Goal: Task Accomplishment & Management: Complete application form

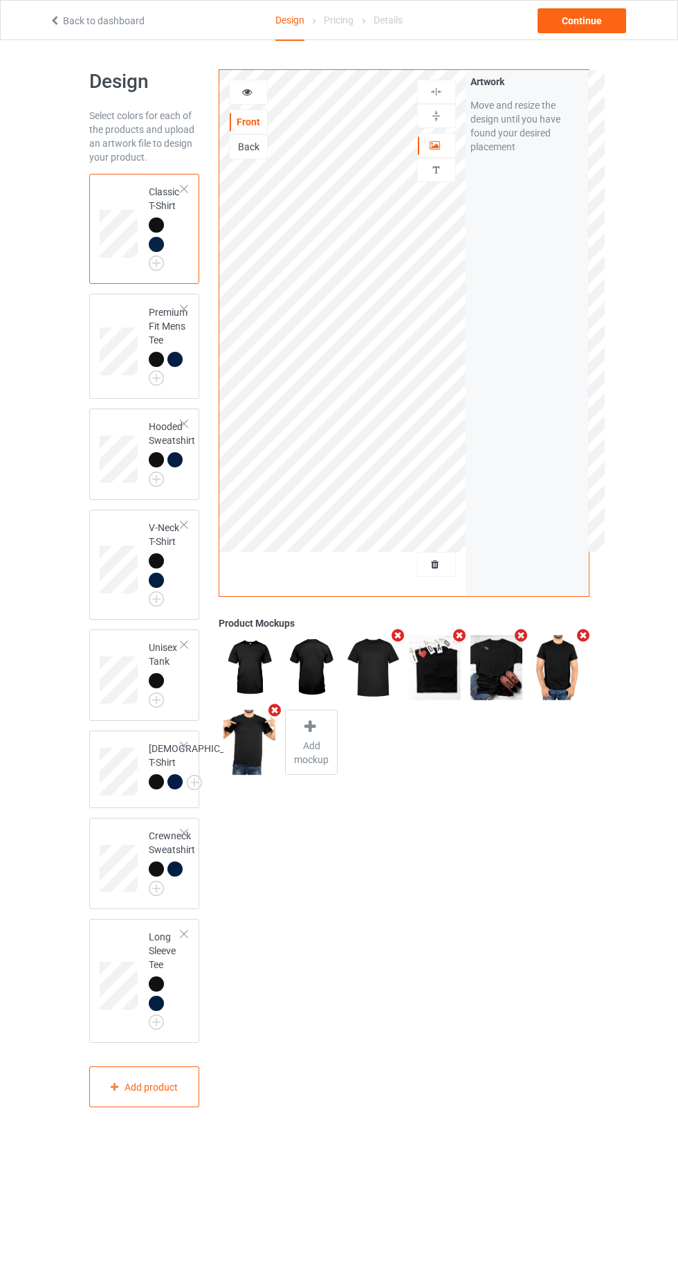
click at [415, 593] on div "Front Back Artwork Personalized text" at bounding box center [342, 333] width 246 height 526
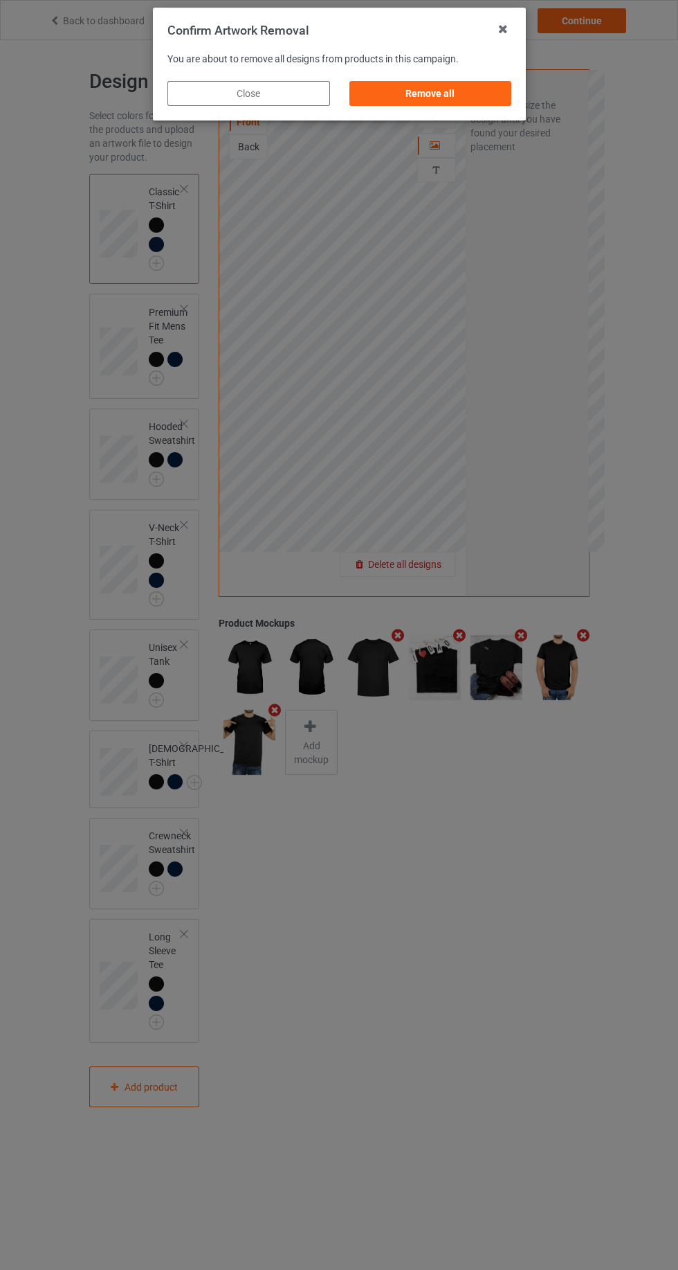
click at [428, 600] on div "Confirm Artwork Removal You are about to remove all designs from products in th…" at bounding box center [339, 635] width 678 height 1270
click at [403, 98] on div "Remove all" at bounding box center [430, 93] width 163 height 25
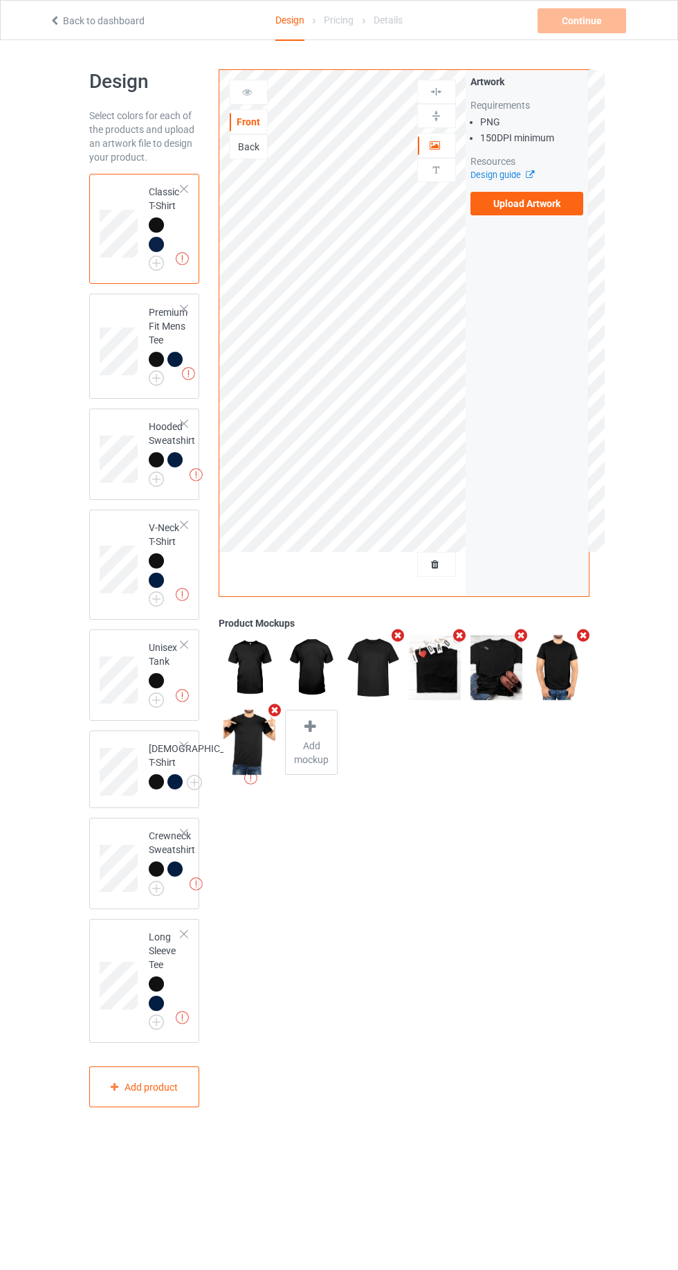
click at [523, 211] on label "Upload Artwork" at bounding box center [528, 204] width 114 height 24
click at [0, 0] on input "Upload Artwork" at bounding box center [0, 0] width 0 height 0
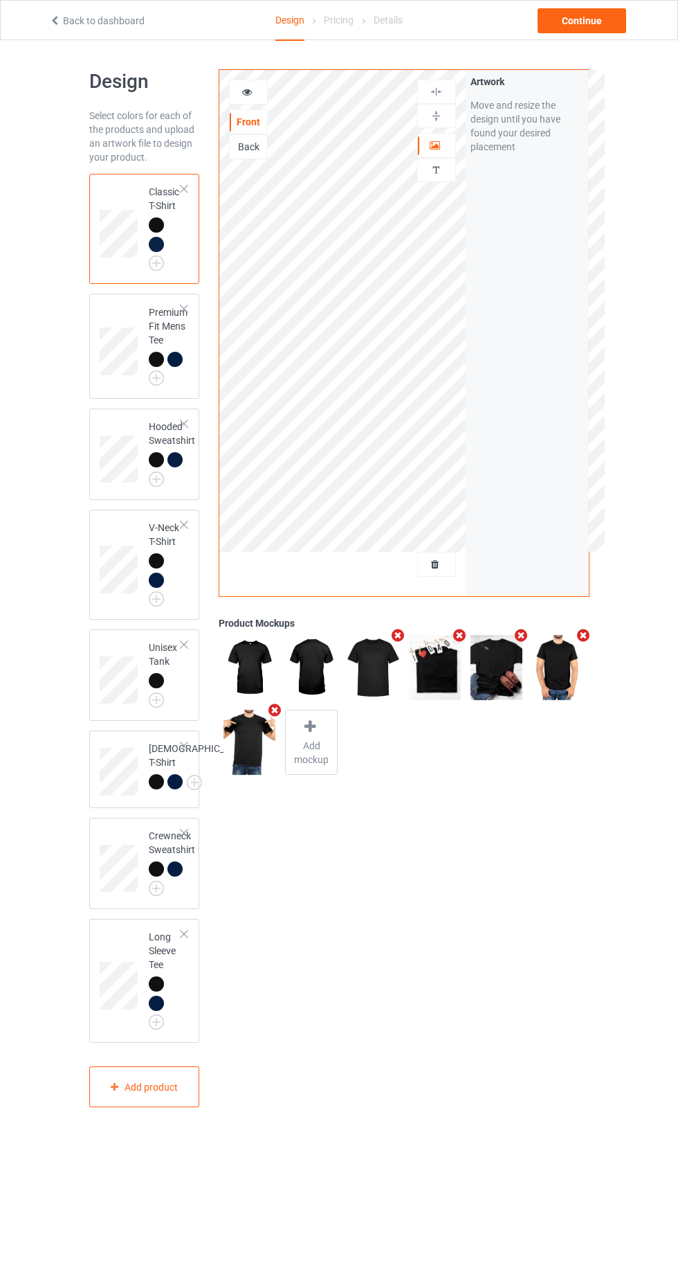
click at [154, 278] on td "Classic T-Shirt" at bounding box center [165, 228] width 48 height 99
click at [0, 0] on img at bounding box center [0, 0] width 0 height 0
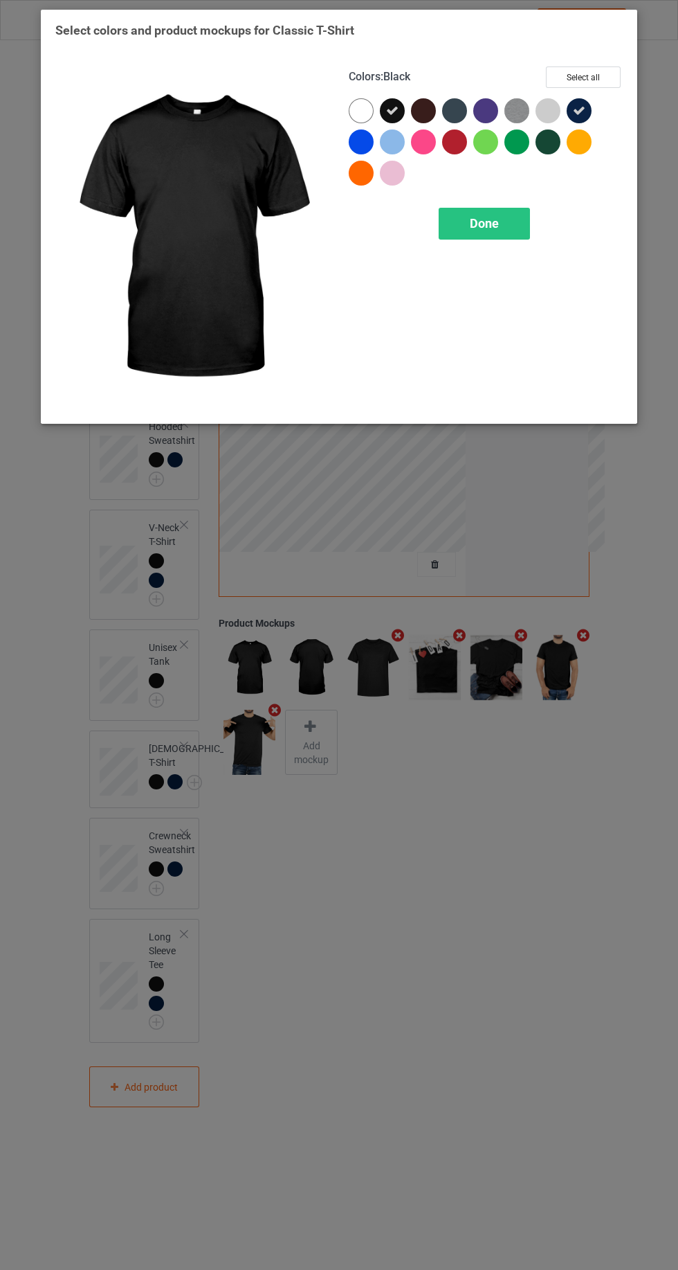
click at [422, 119] on div at bounding box center [423, 110] width 25 height 25
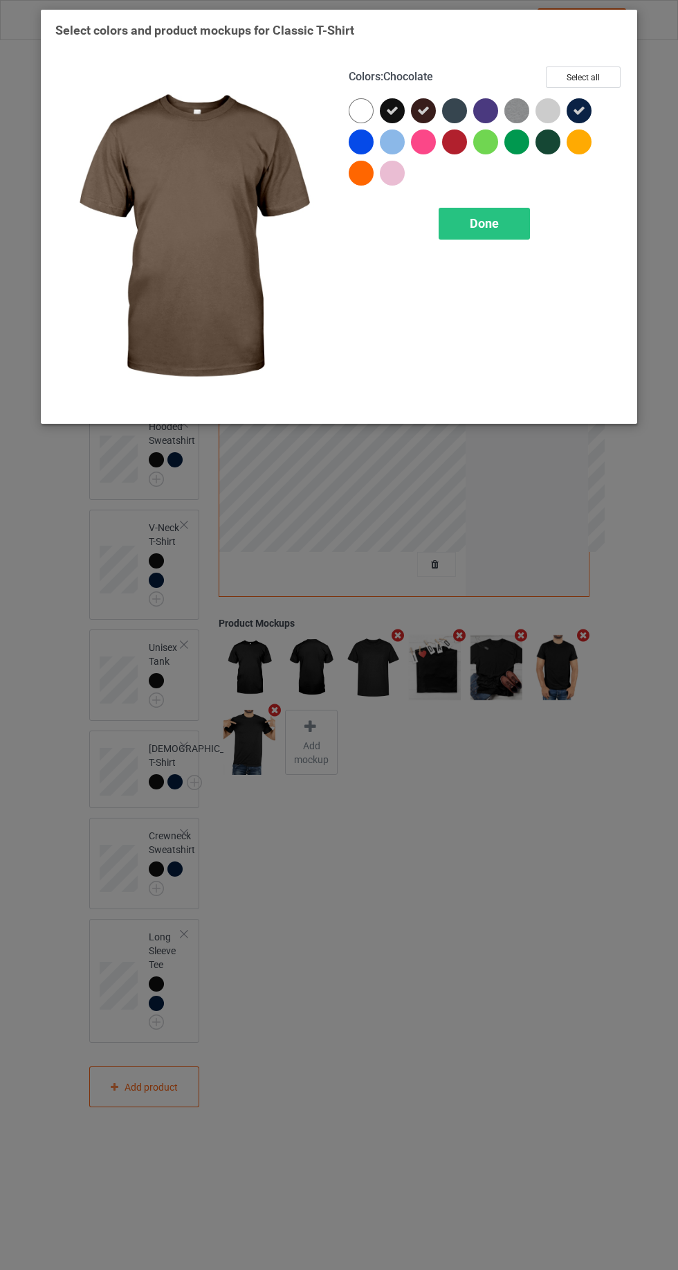
click at [458, 111] on div at bounding box center [454, 110] width 25 height 25
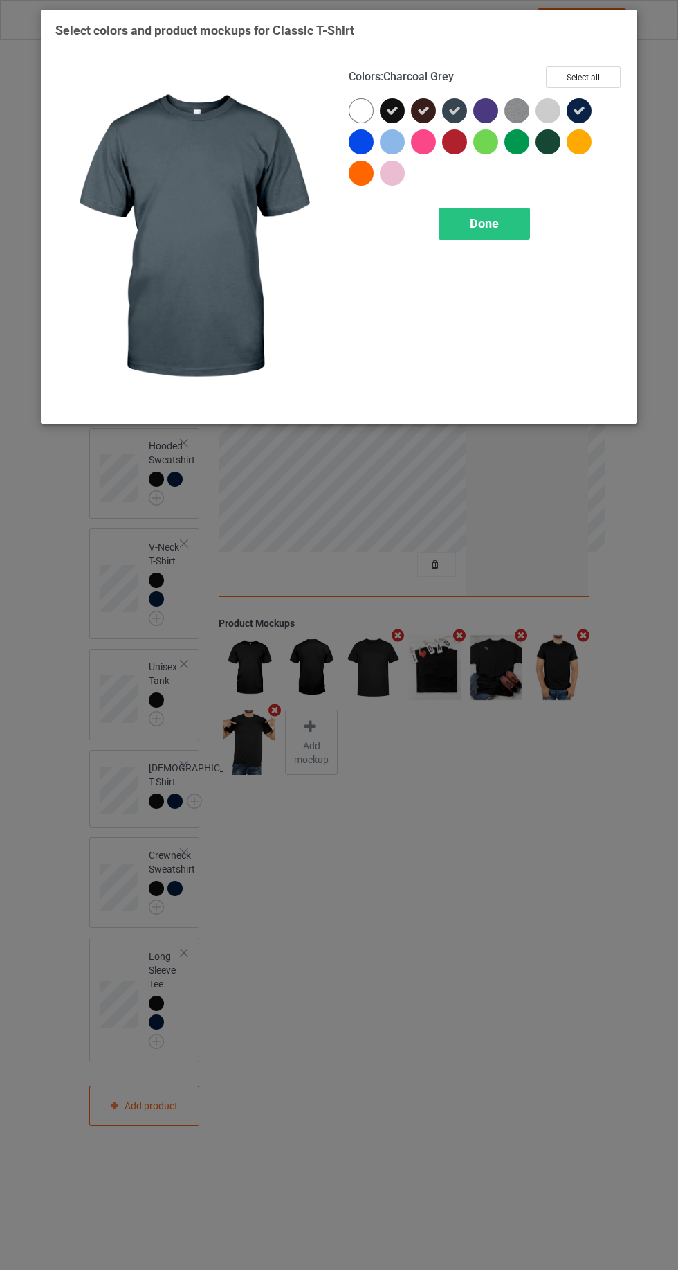
click at [546, 158] on div at bounding box center [551, 144] width 31 height 31
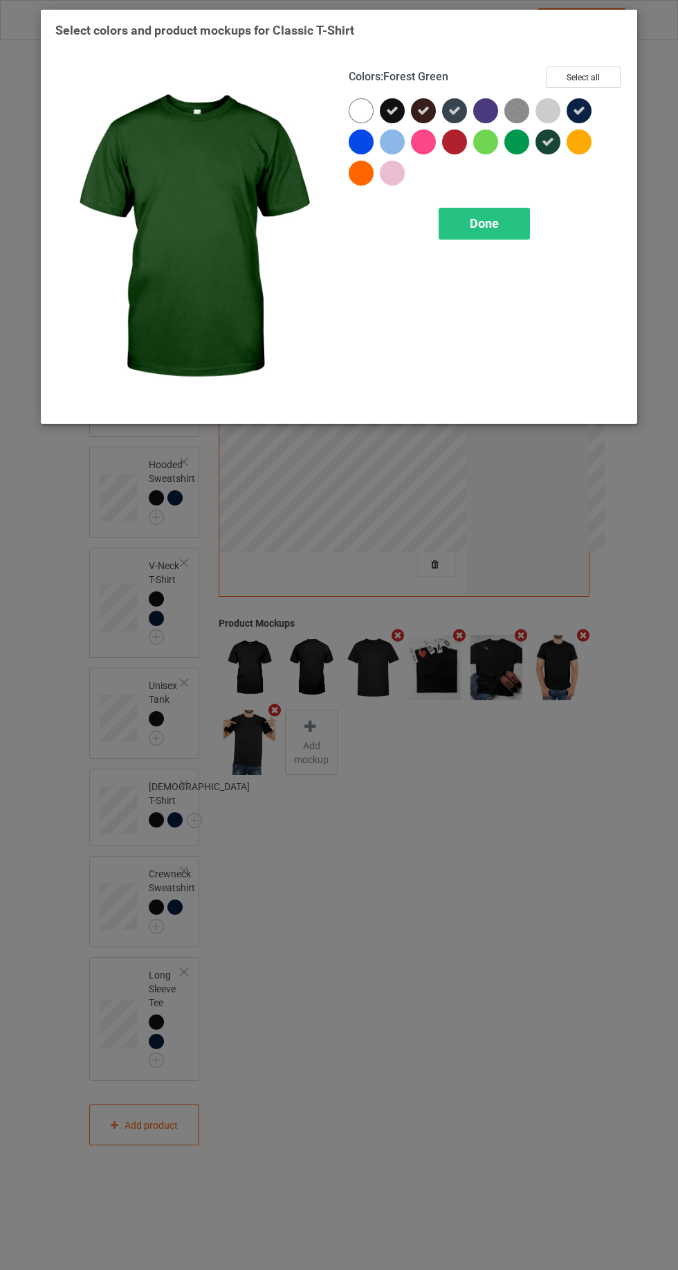
click at [476, 228] on span "Done" at bounding box center [484, 223] width 29 height 15
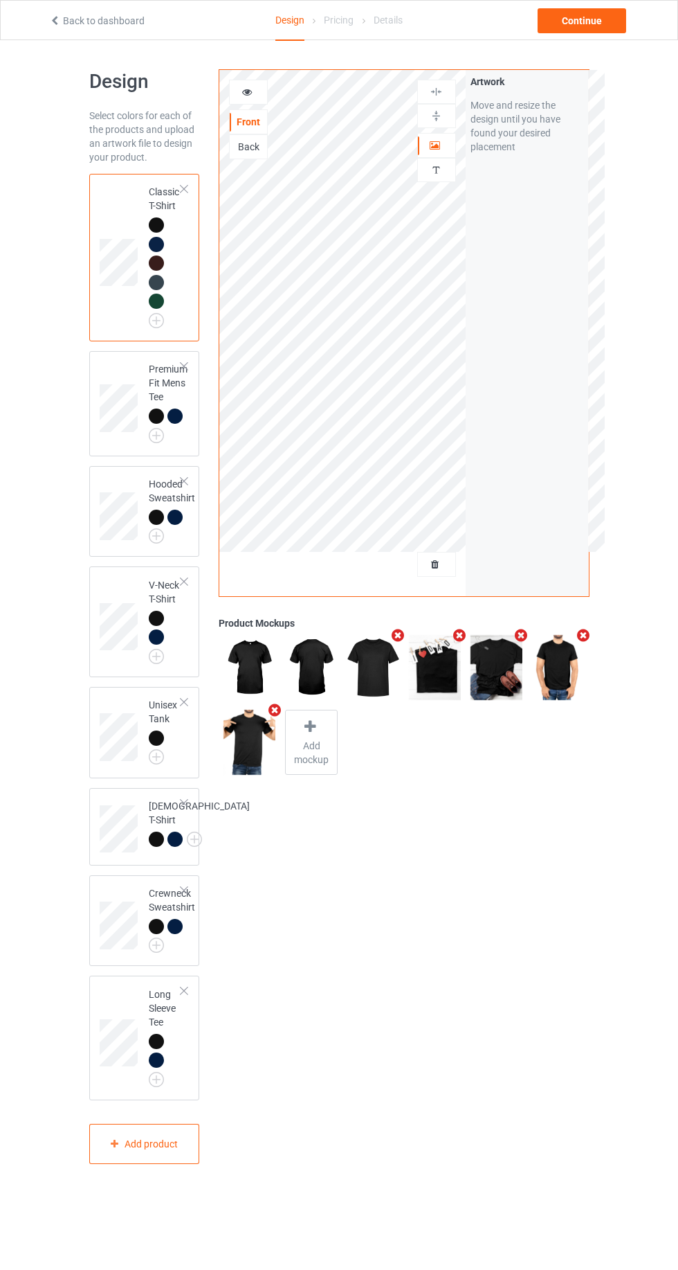
click at [0, 0] on img at bounding box center [0, 0] width 0 height 0
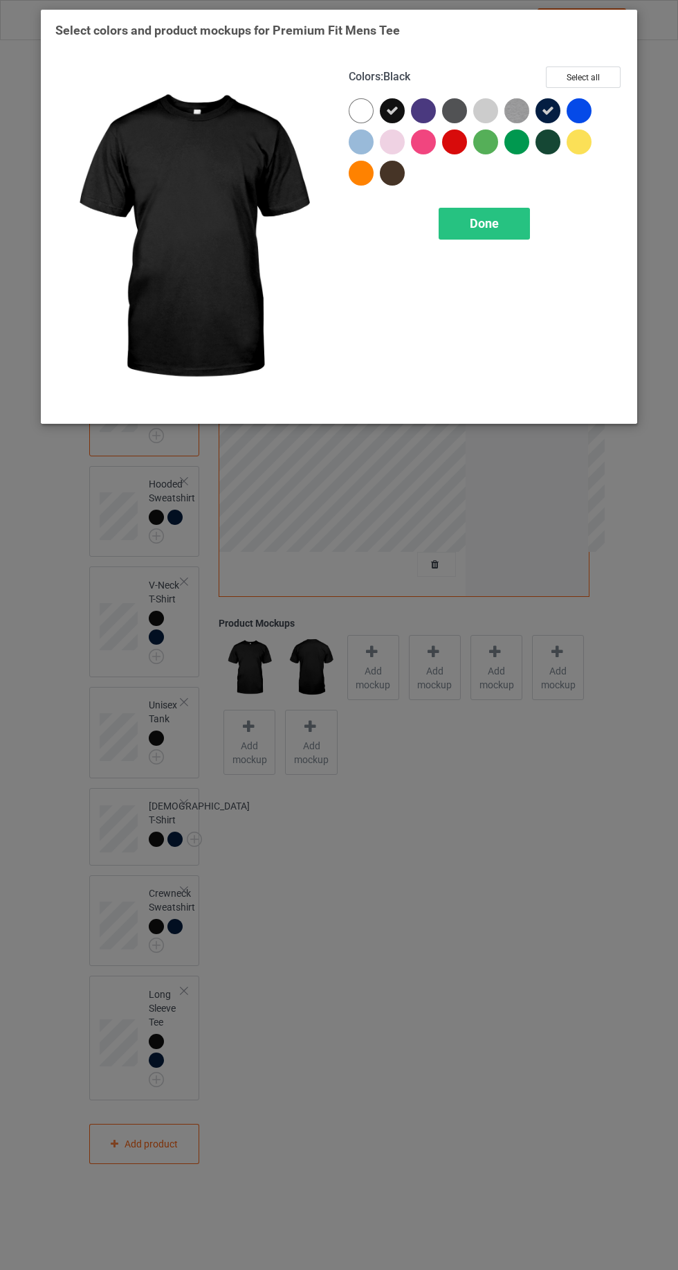
click at [450, 105] on div at bounding box center [454, 110] width 25 height 25
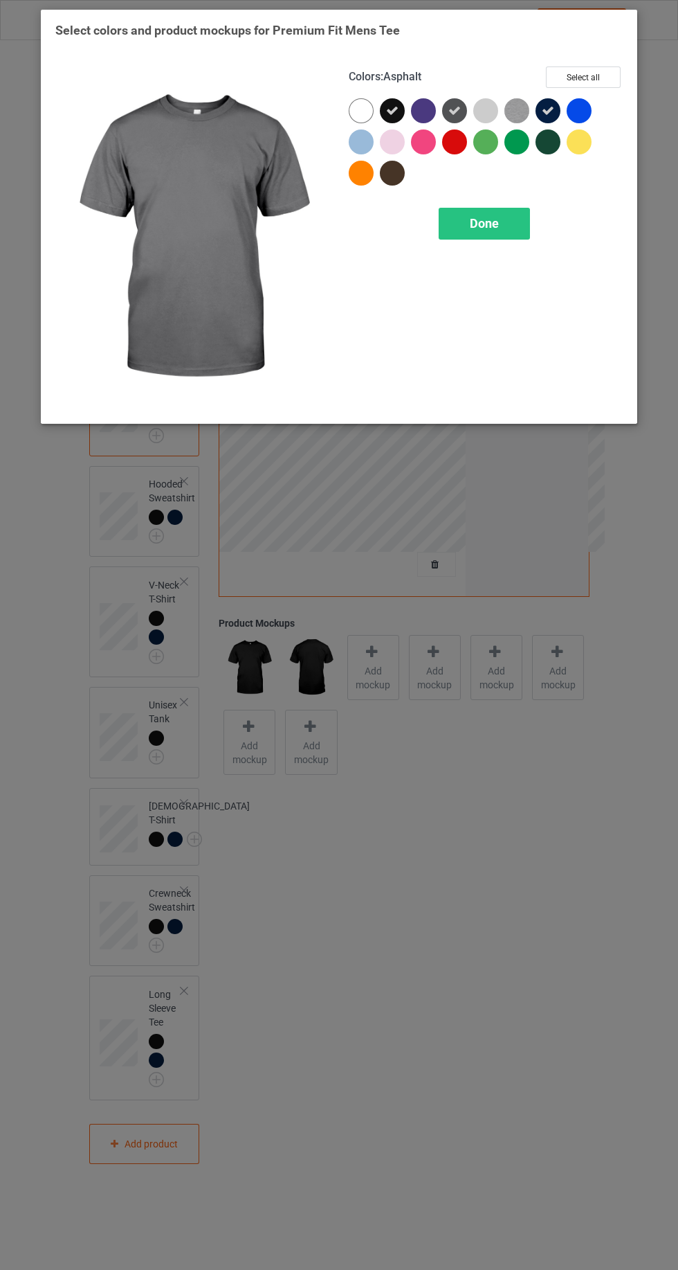
click at [395, 186] on div at bounding box center [395, 176] width 31 height 31
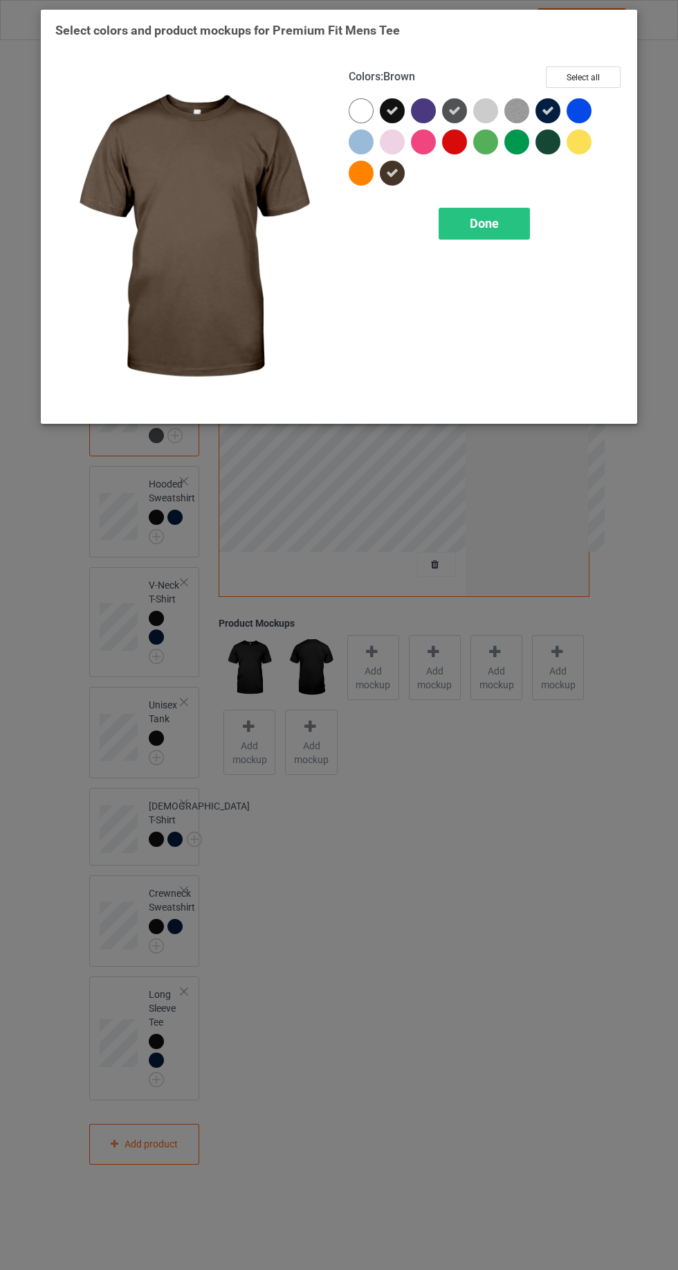
click at [476, 231] on div "Done" at bounding box center [484, 224] width 91 height 32
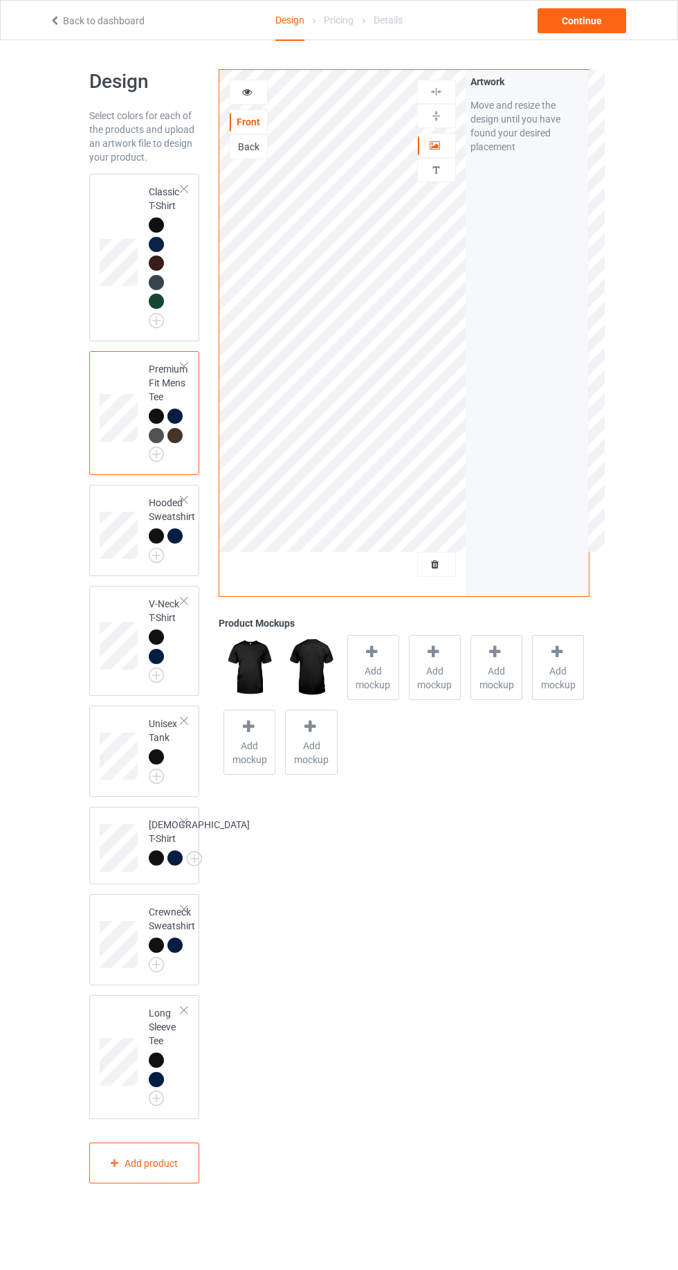
click at [154, 222] on div at bounding box center [156, 224] width 15 height 15
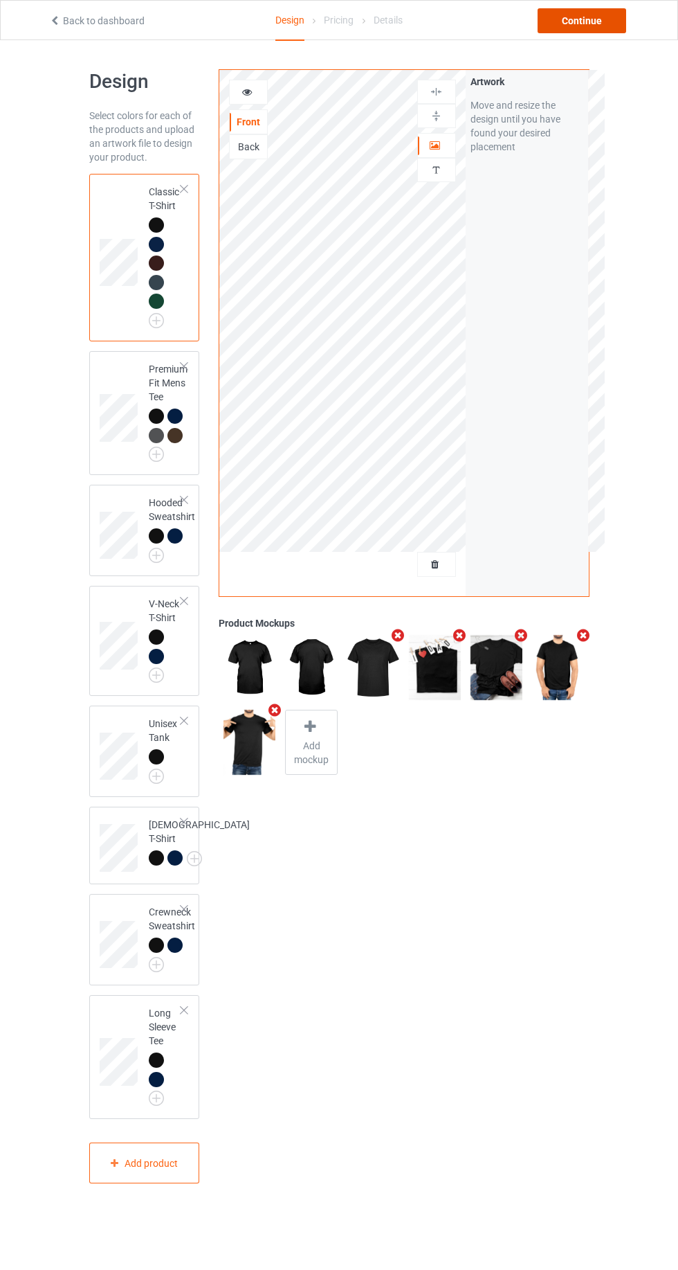
click at [568, 28] on div "Continue" at bounding box center [582, 20] width 89 height 25
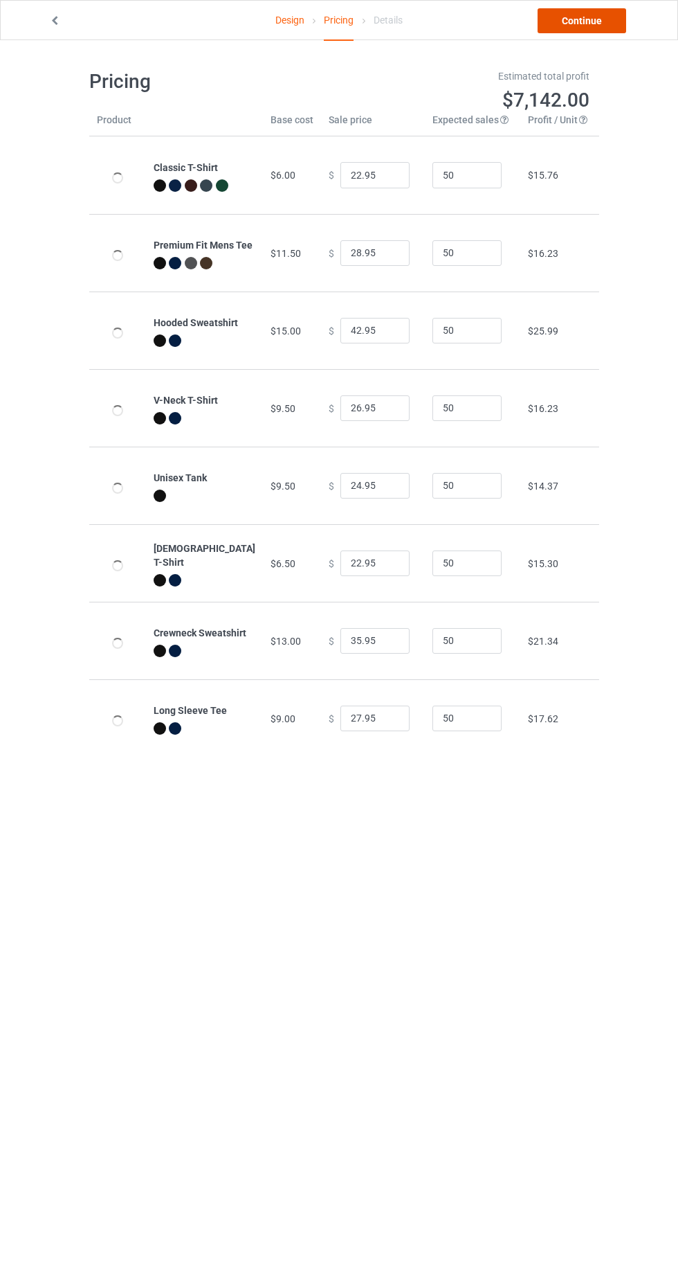
click at [572, 28] on link "Continue" at bounding box center [582, 20] width 89 height 25
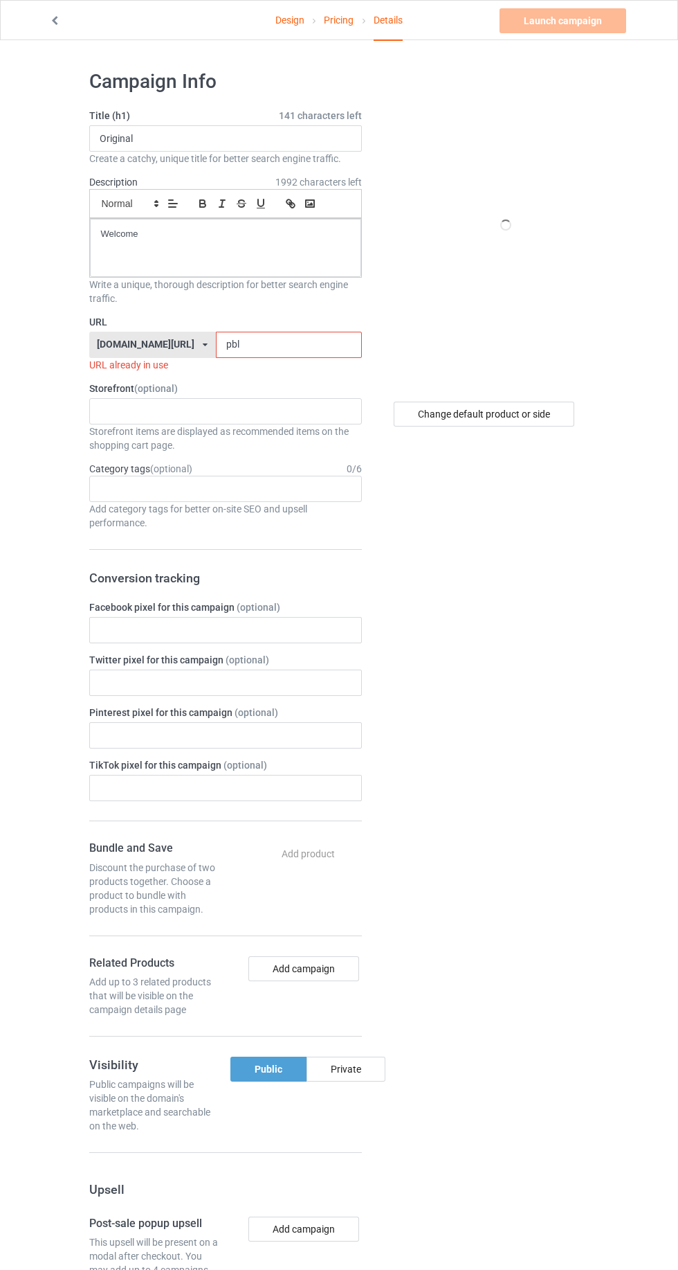
click at [258, 343] on input "pbl" at bounding box center [289, 345] width 146 height 26
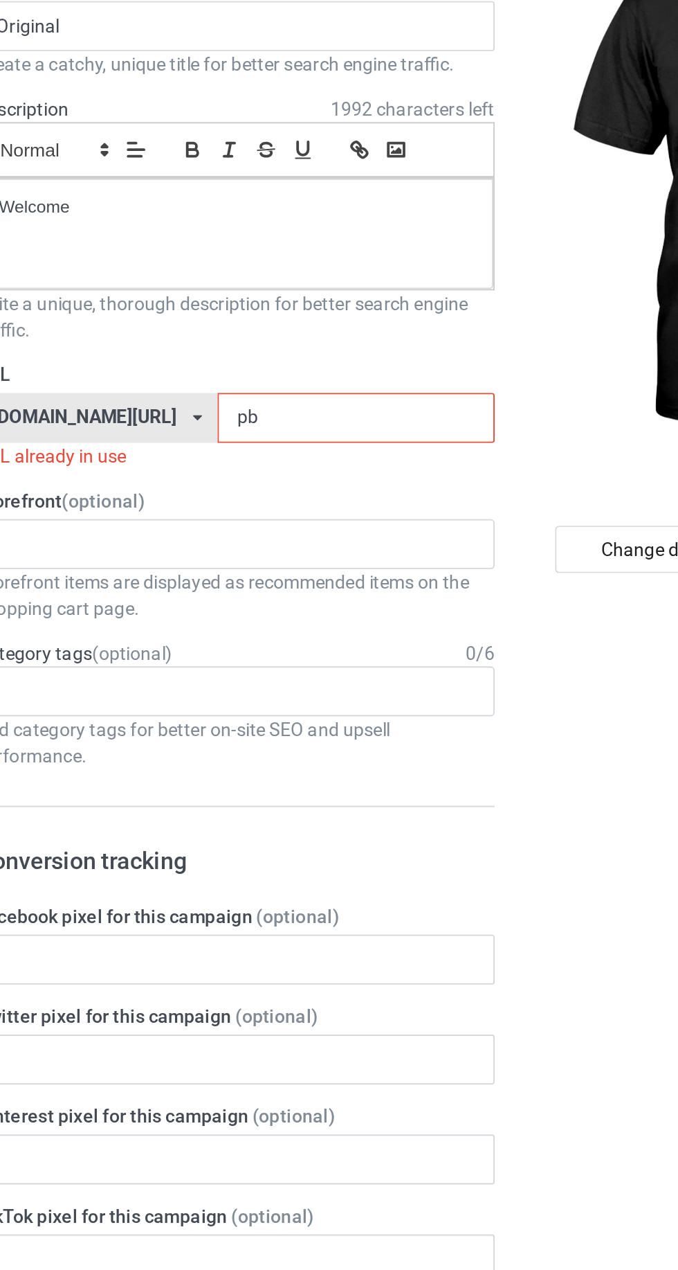
type input "p"
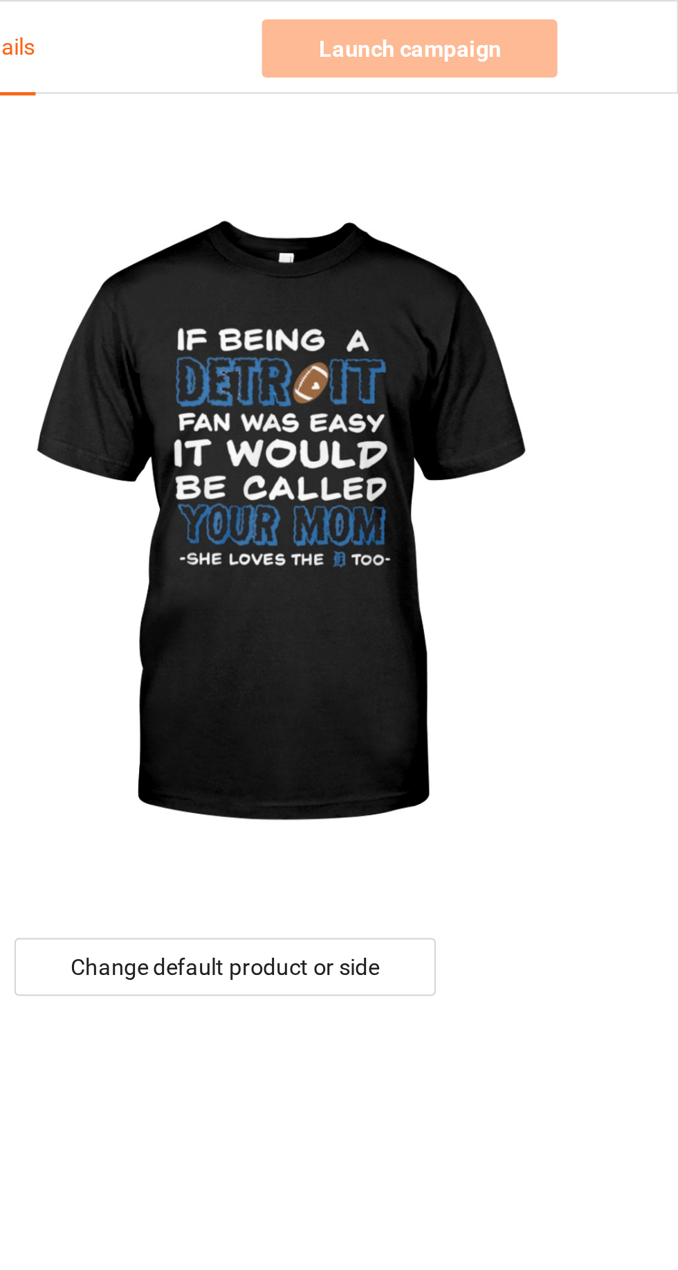
type input "48"
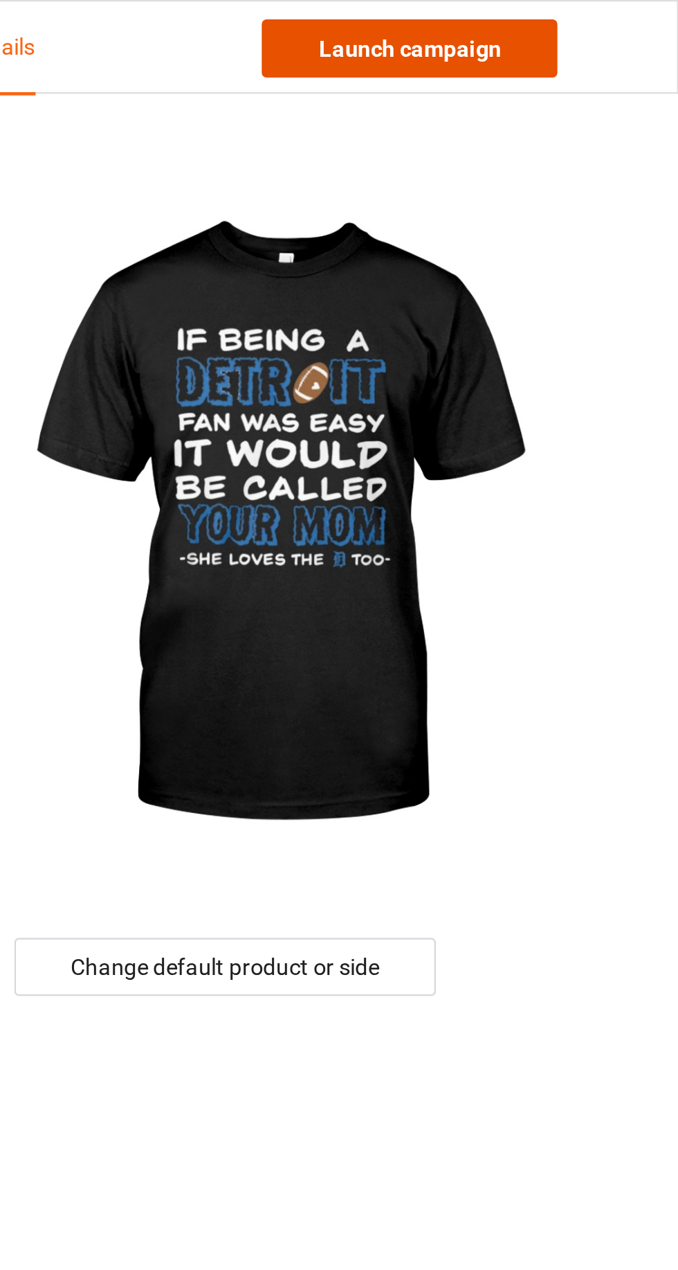
click at [543, 29] on link "Launch campaign" at bounding box center [563, 20] width 127 height 25
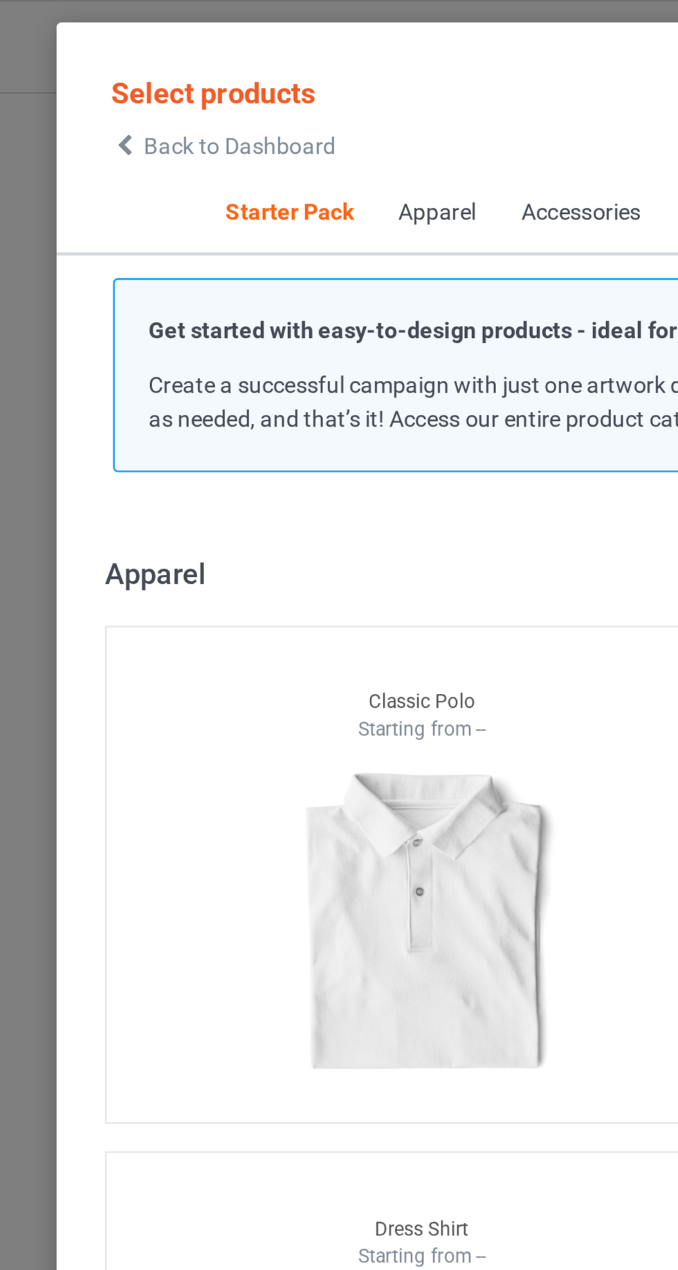
scroll to position [694, 0]
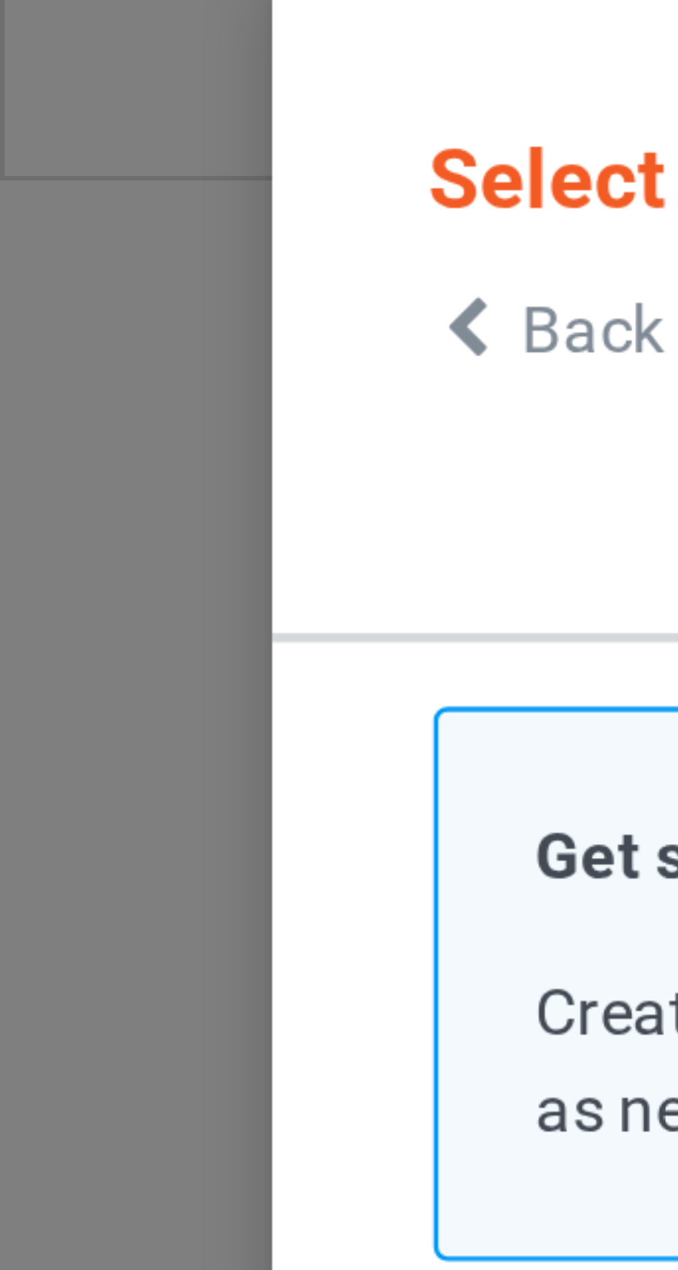
click at [68, 61] on icon at bounding box center [70, 62] width 12 height 10
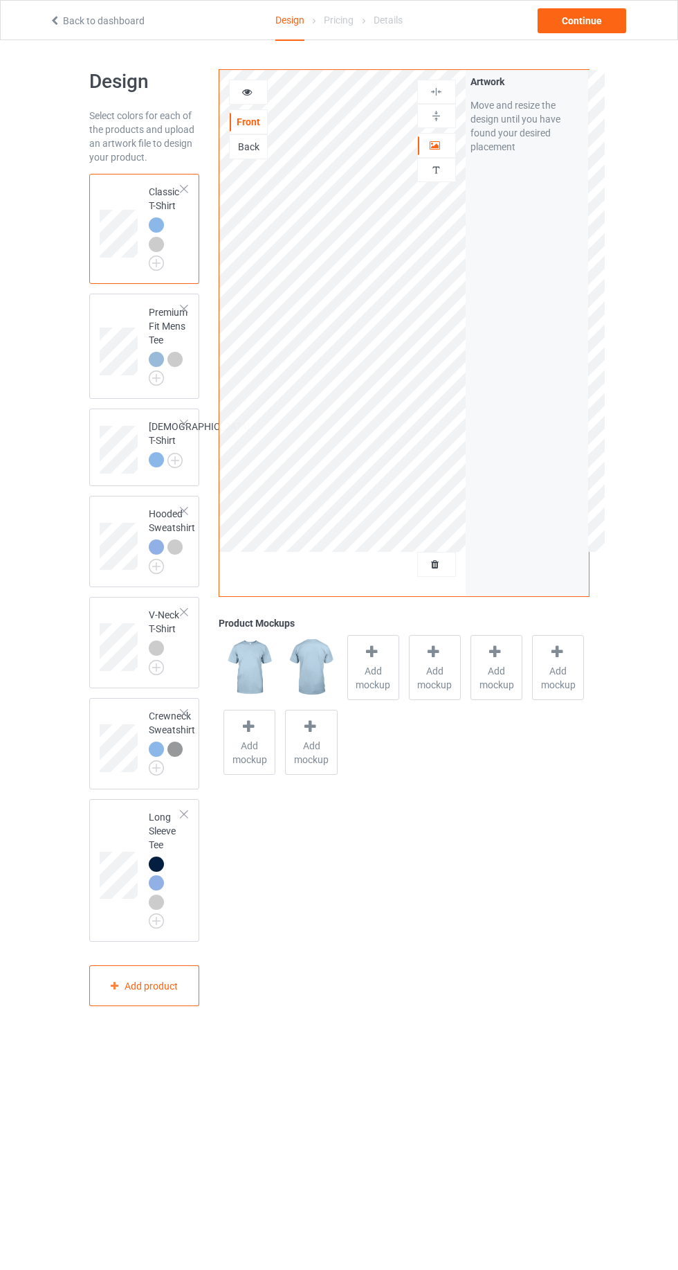
click at [429, 590] on div "Front Back Artwork Personalized text" at bounding box center [342, 333] width 246 height 526
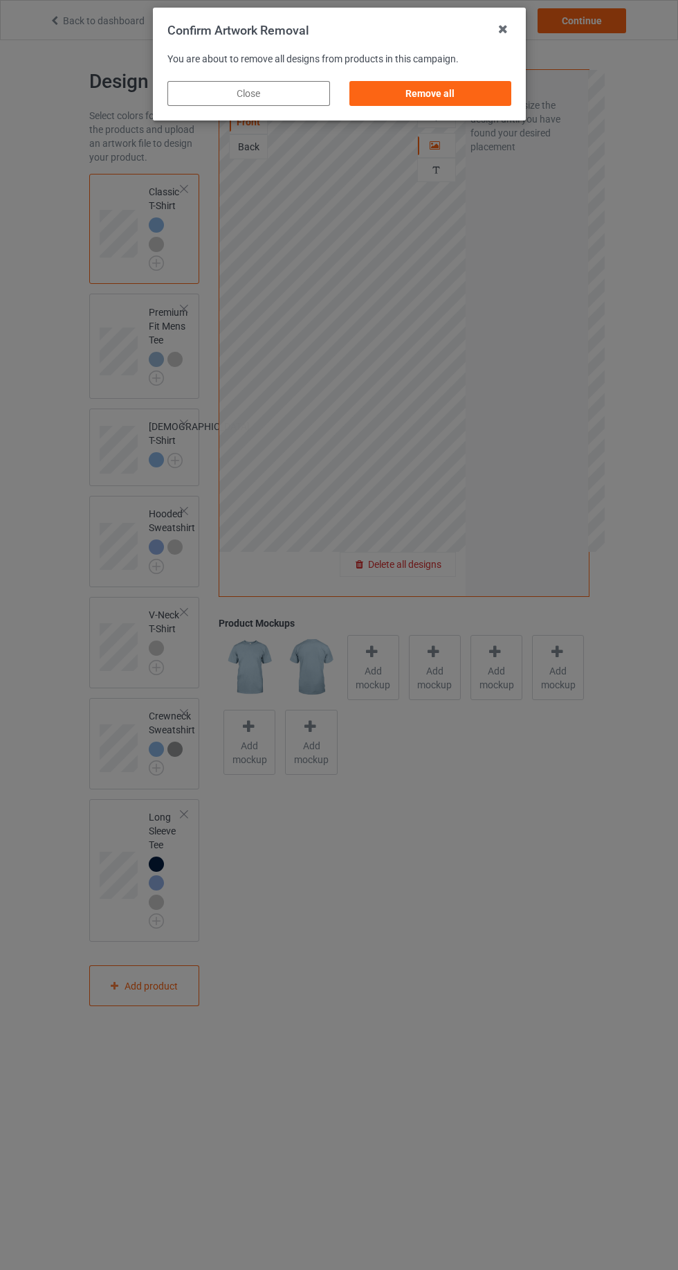
click at [428, 93] on div "Remove all" at bounding box center [430, 93] width 163 height 25
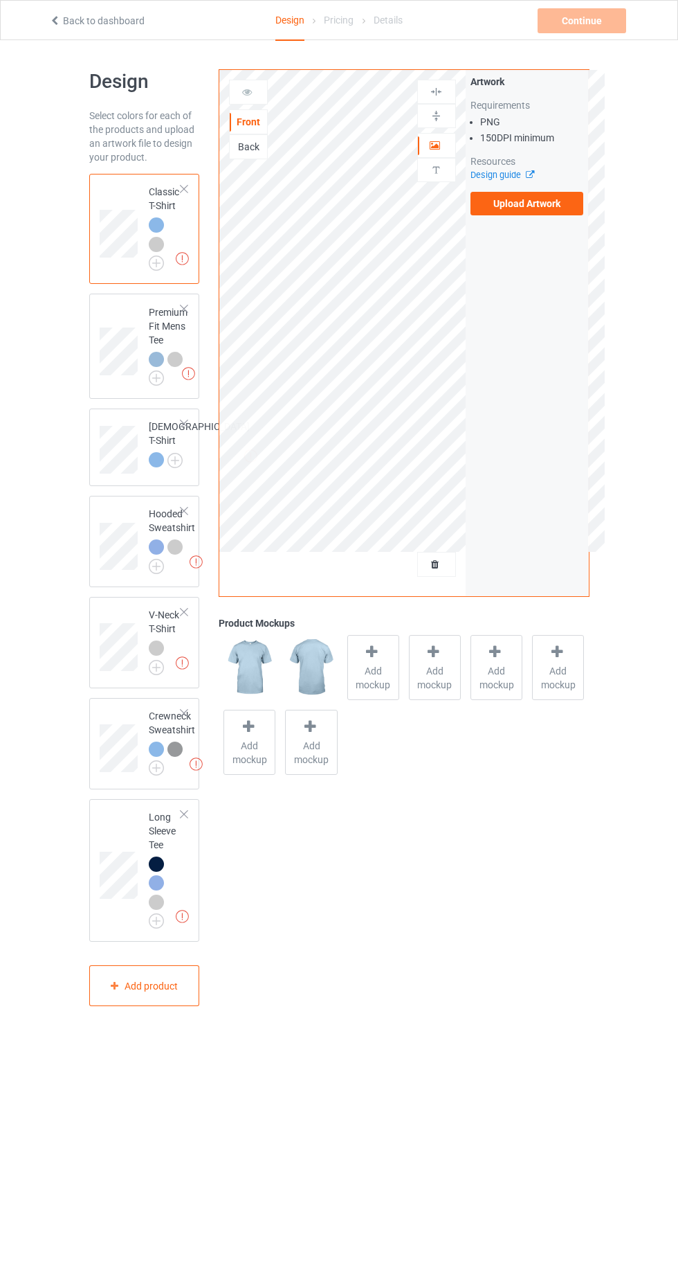
click at [536, 206] on label "Upload Artwork" at bounding box center [528, 204] width 114 height 24
click at [0, 0] on input "Upload Artwork" at bounding box center [0, 0] width 0 height 0
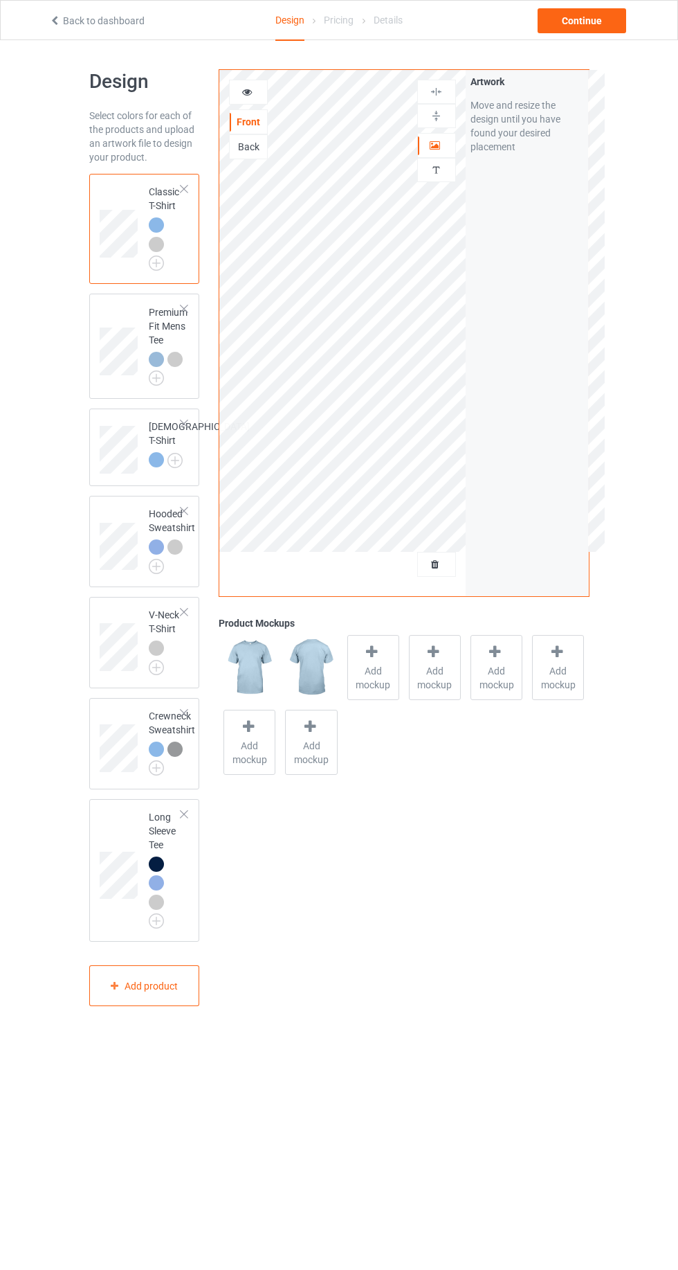
click at [166, 224] on div at bounding box center [158, 226] width 19 height 19
click at [161, 245] on div at bounding box center [156, 244] width 15 height 15
click at [0, 0] on img at bounding box center [0, 0] width 0 height 0
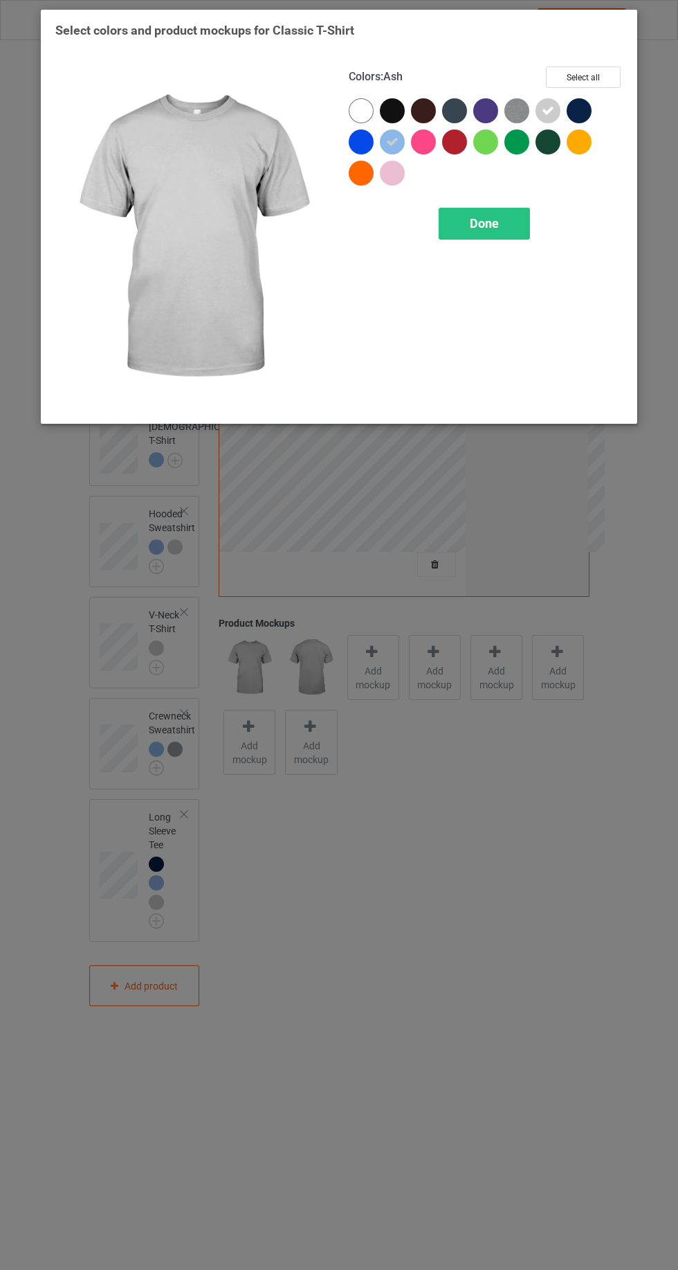
click at [354, 105] on div at bounding box center [361, 110] width 25 height 25
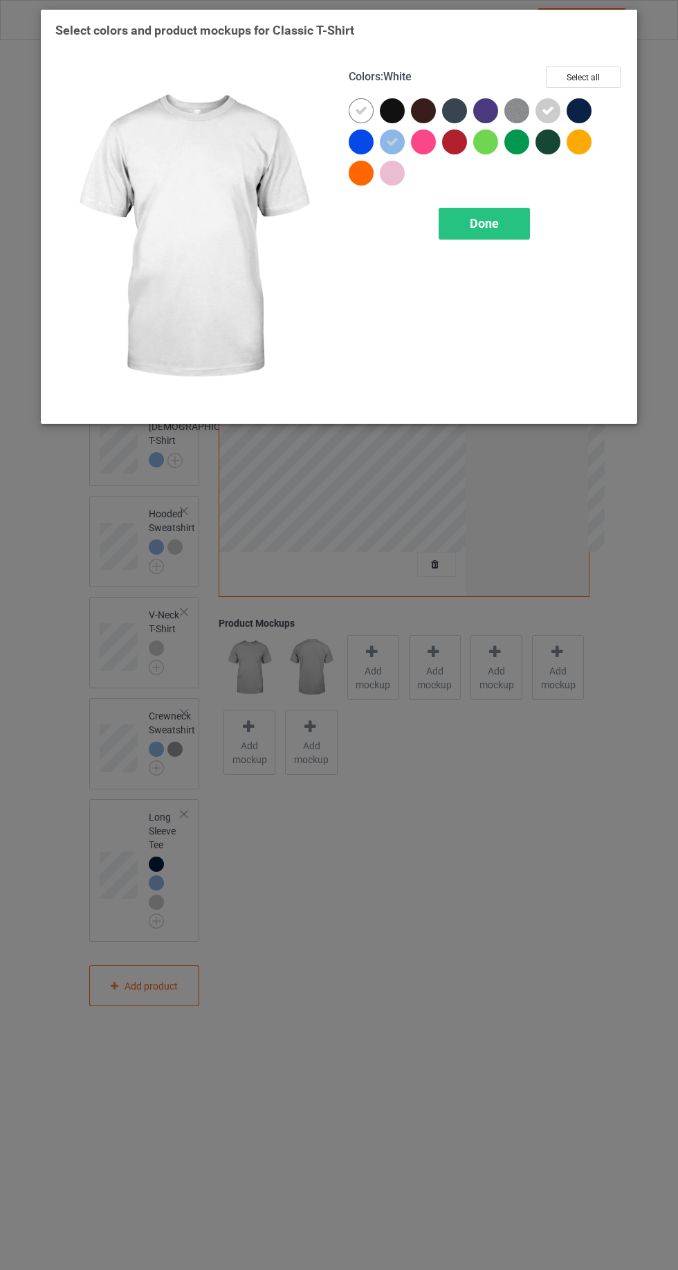
click at [390, 139] on icon at bounding box center [392, 142] width 12 height 12
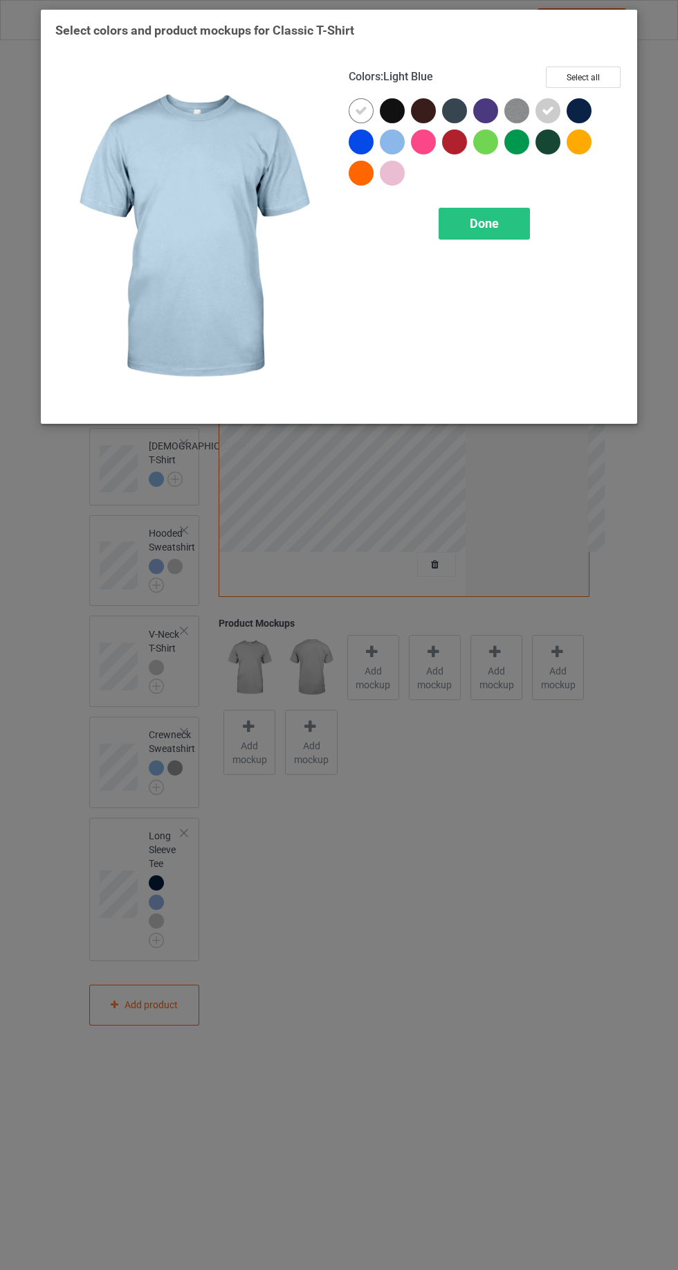
click at [393, 141] on div at bounding box center [392, 141] width 25 height 25
click at [484, 222] on span "Done" at bounding box center [484, 223] width 29 height 15
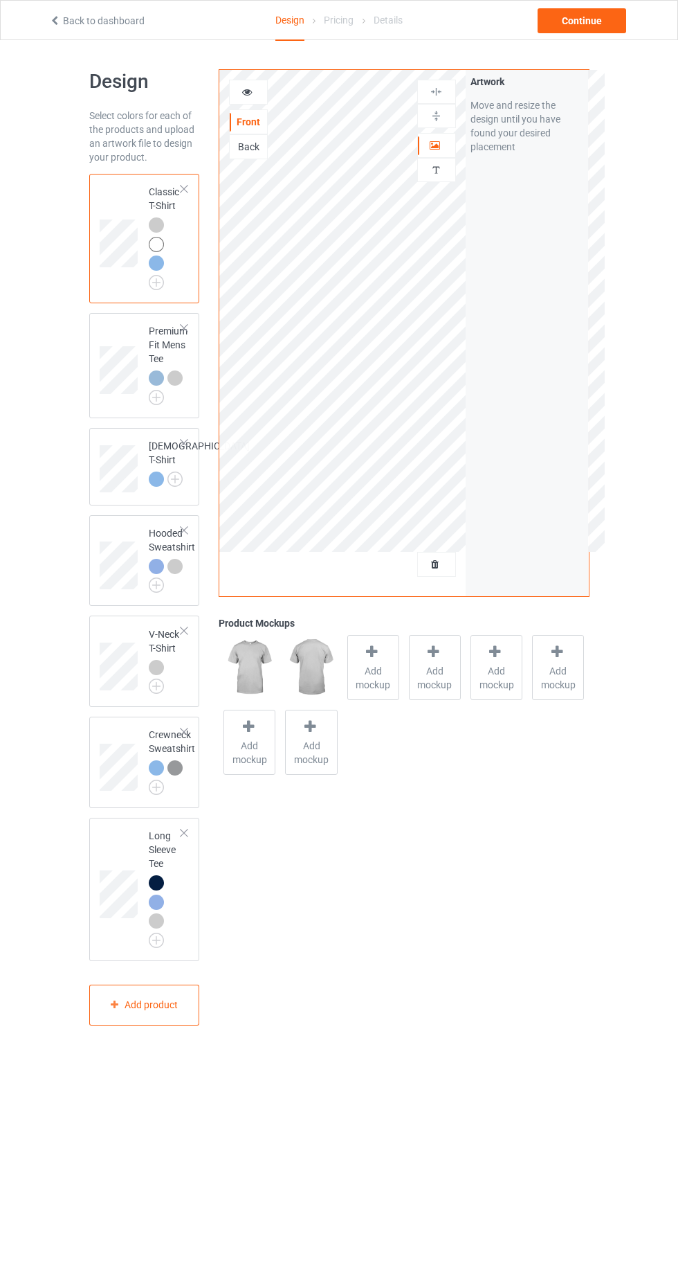
click at [365, 667] on span "Add mockup" at bounding box center [373, 678] width 51 height 28
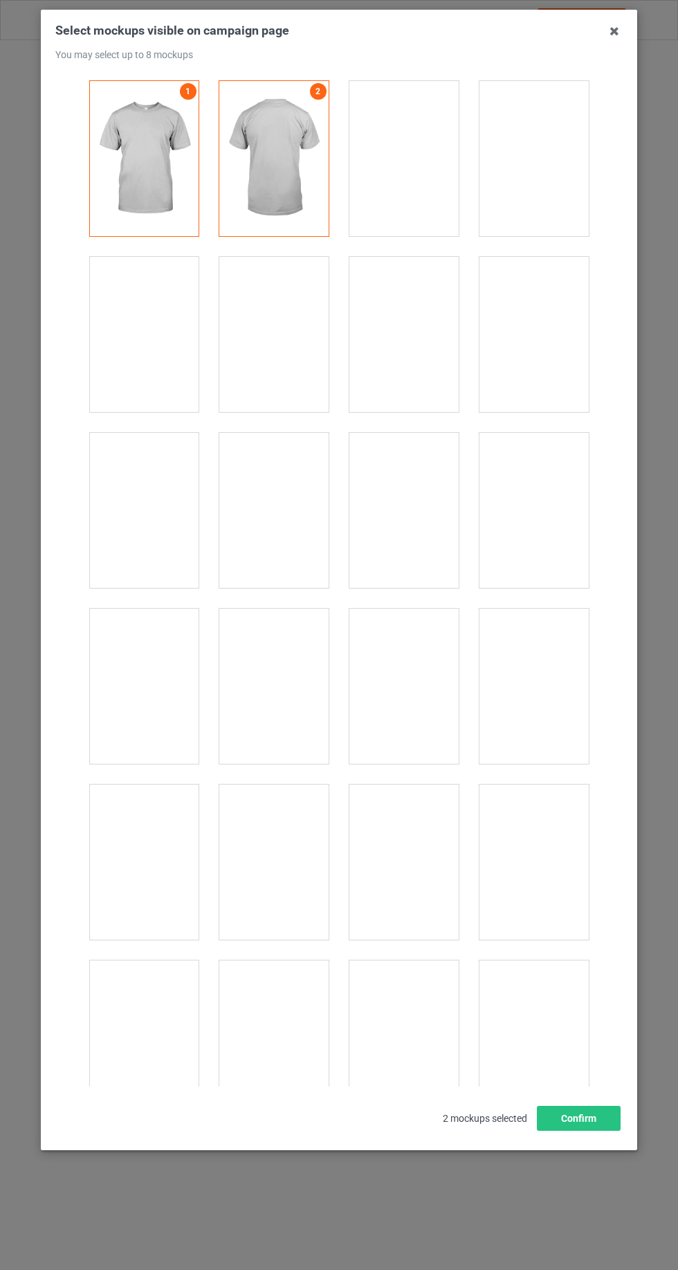
scroll to position [315, 0]
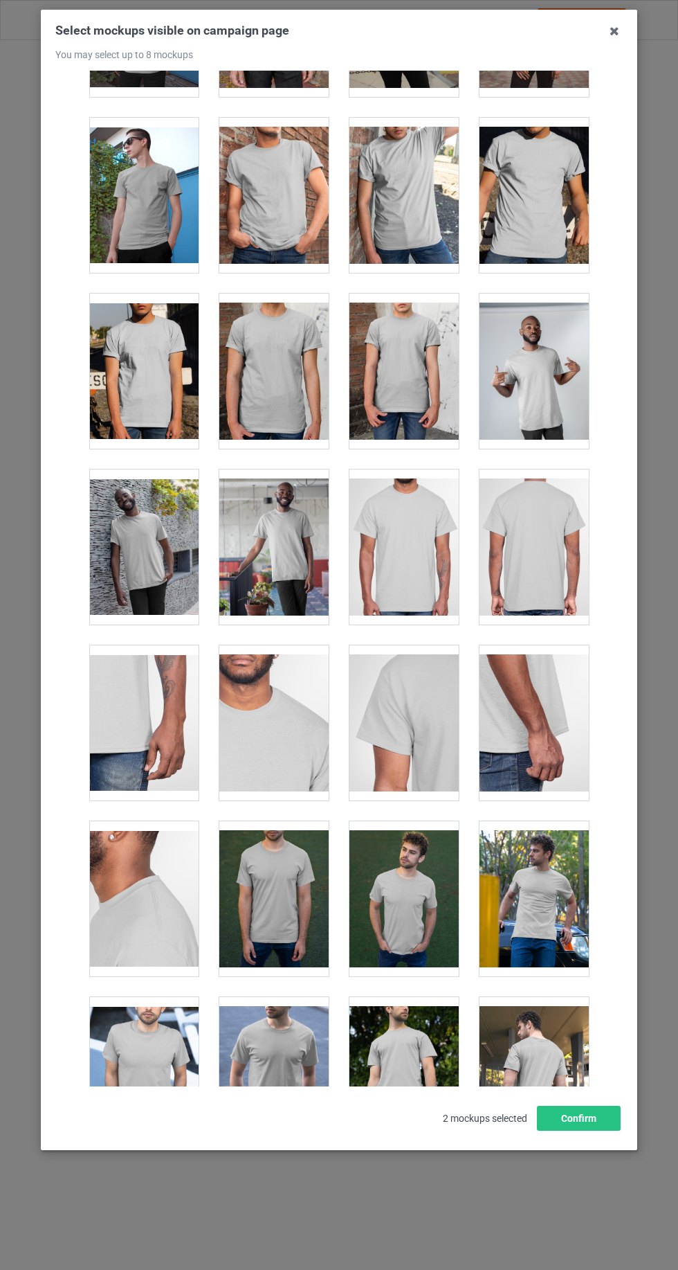
click at [295, 222] on div at bounding box center [273, 195] width 109 height 155
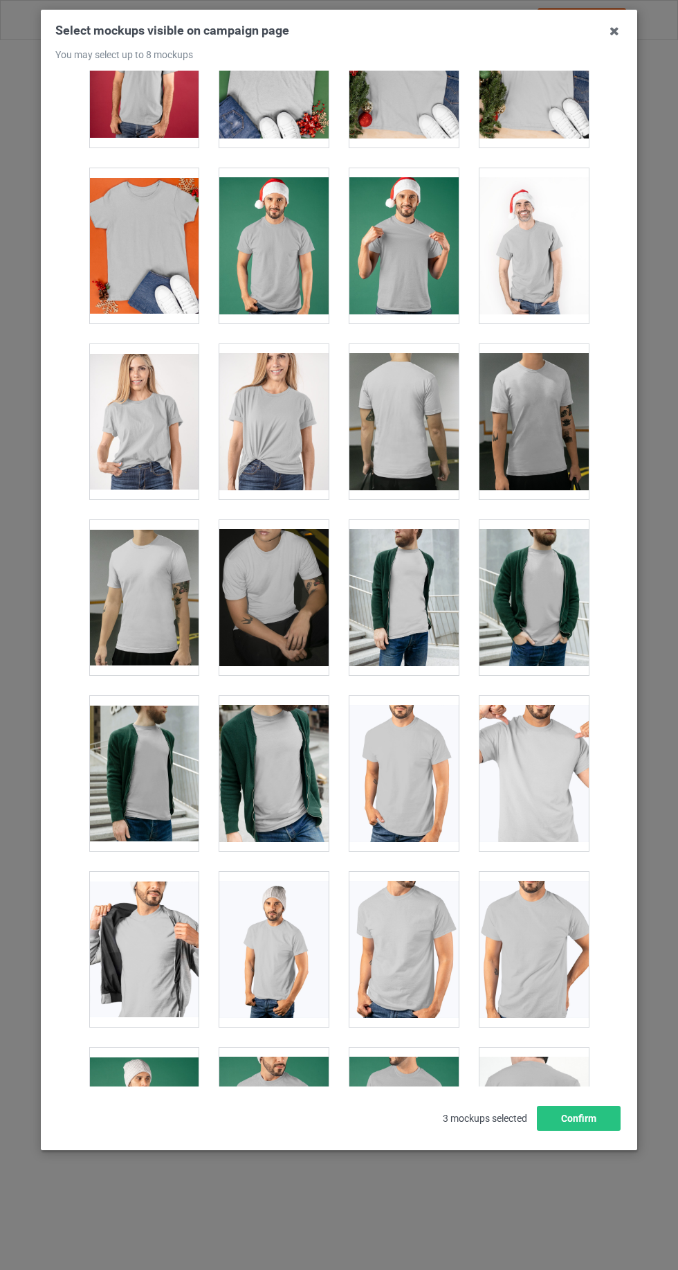
scroll to position [2027, 0]
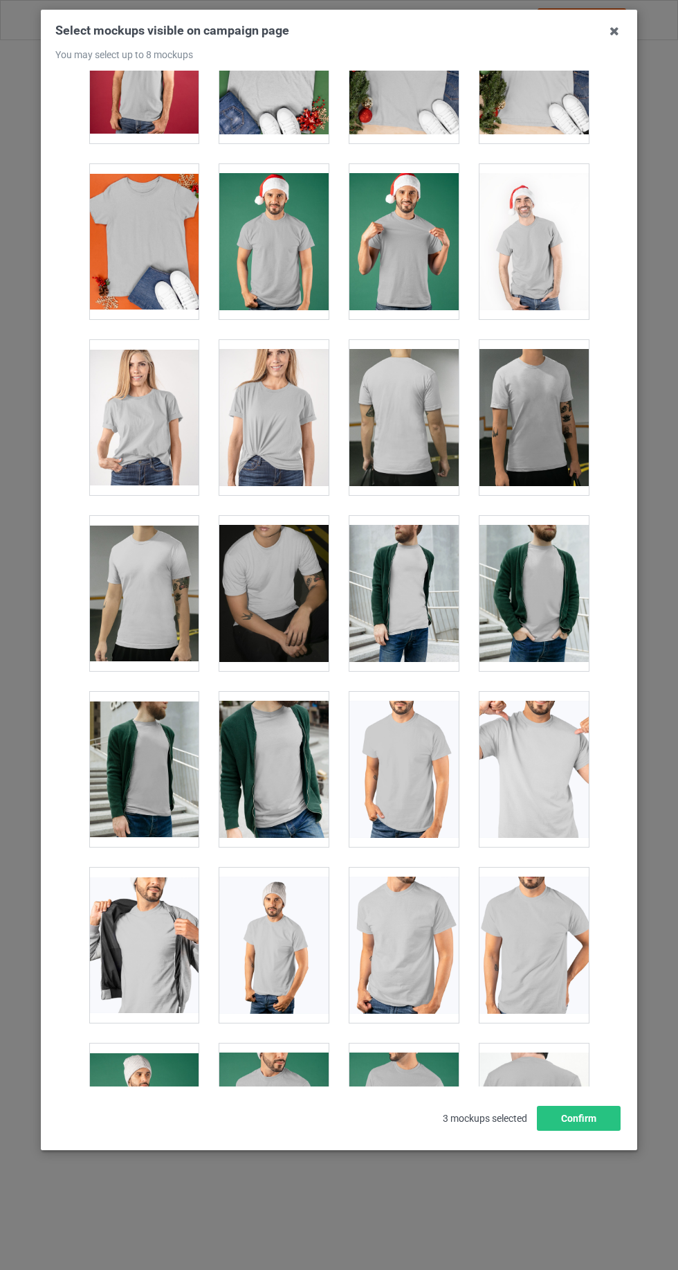
click at [146, 433] on div at bounding box center [143, 417] width 109 height 155
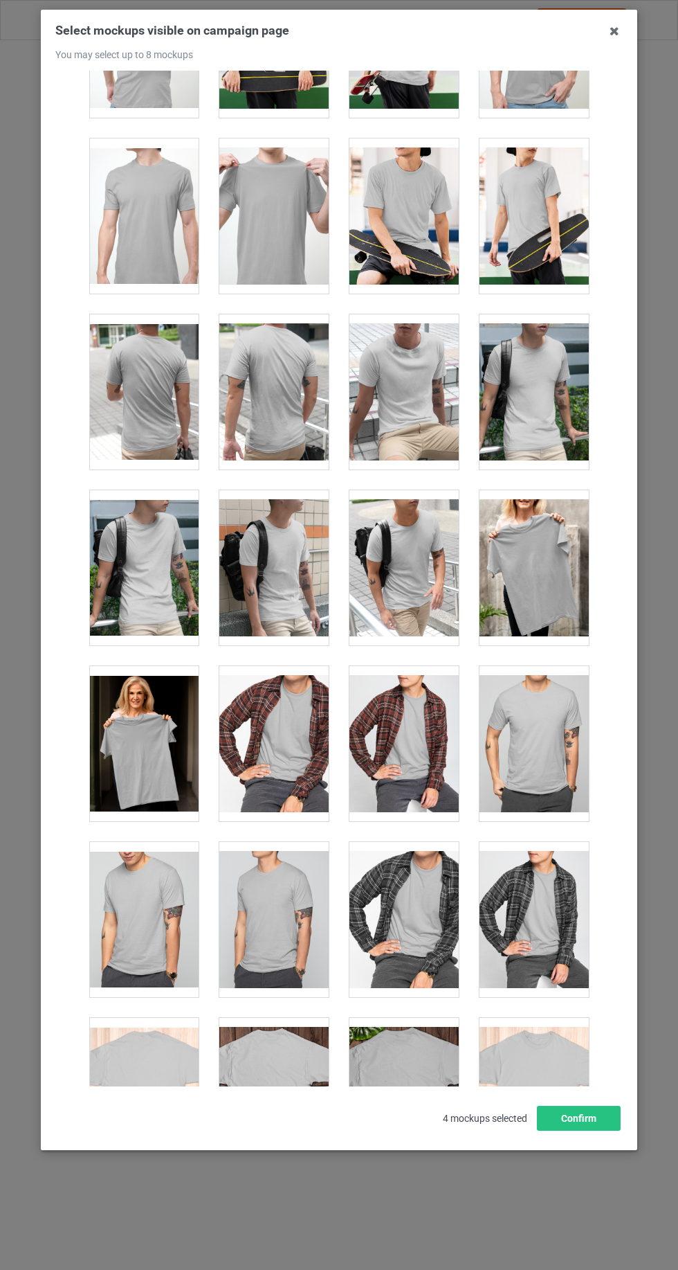
scroll to position [3285, 0]
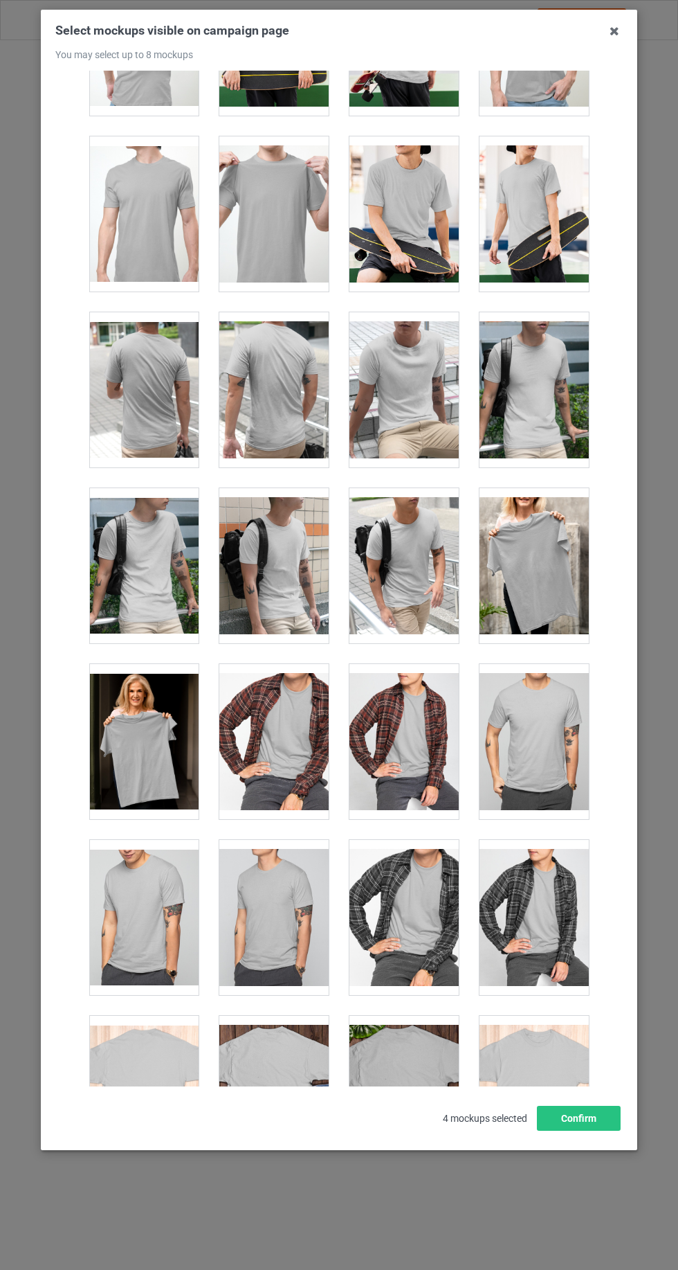
click at [147, 723] on div at bounding box center [143, 741] width 109 height 155
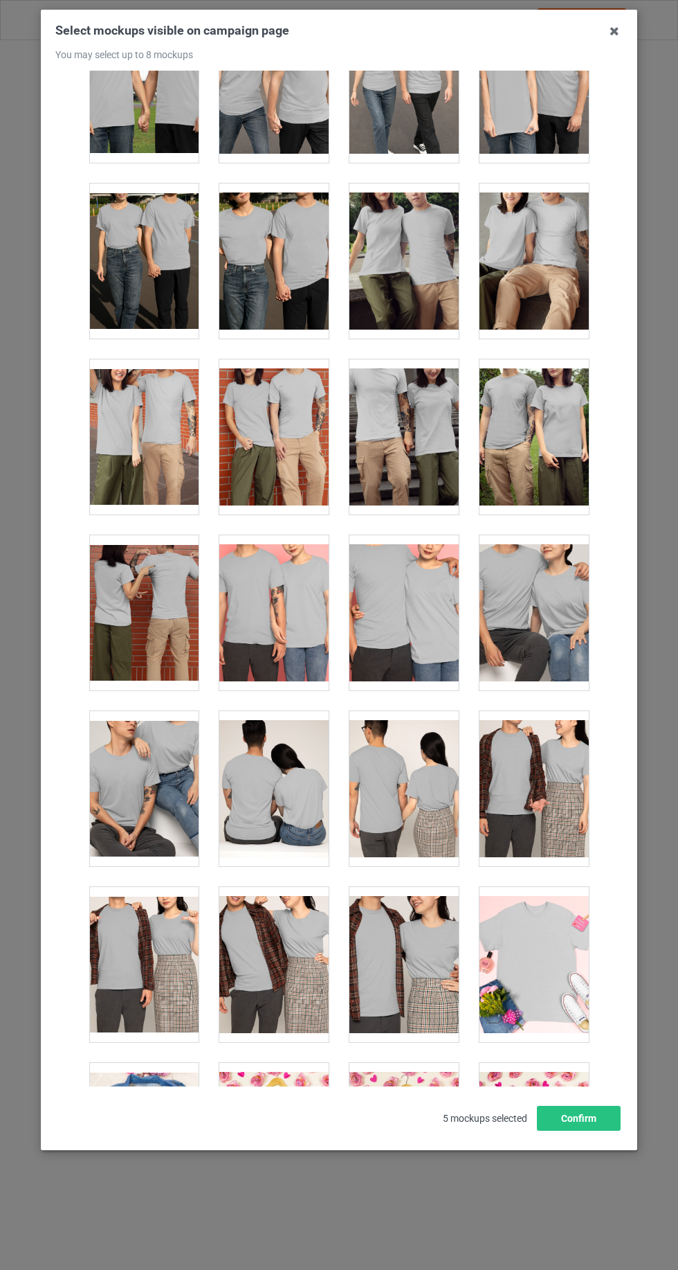
scroll to position [4652, 0]
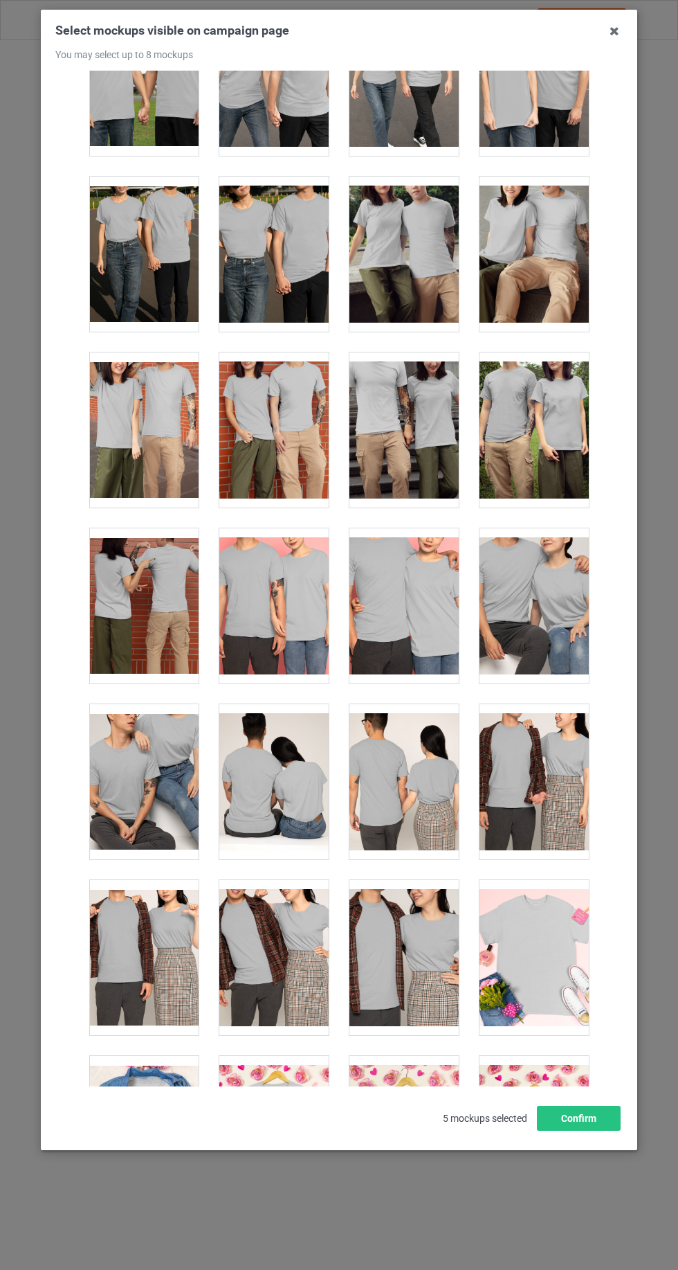
click at [557, 793] on div at bounding box center [534, 781] width 109 height 155
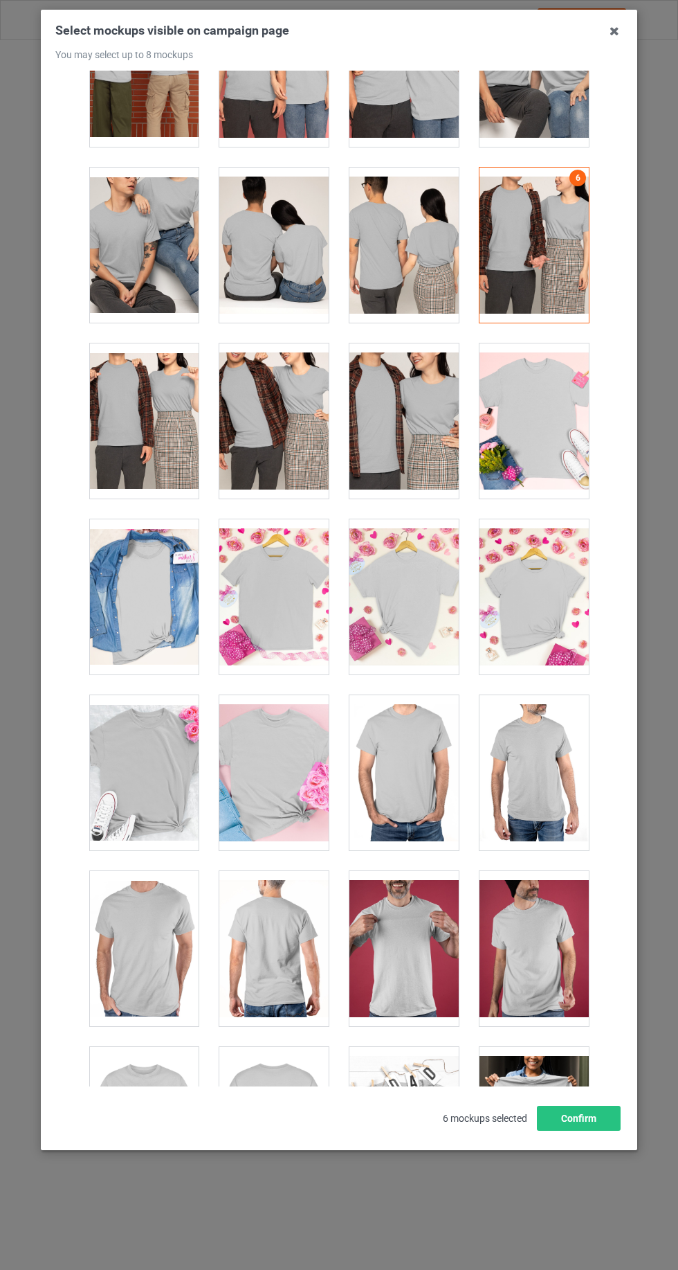
scroll to position [5209, 0]
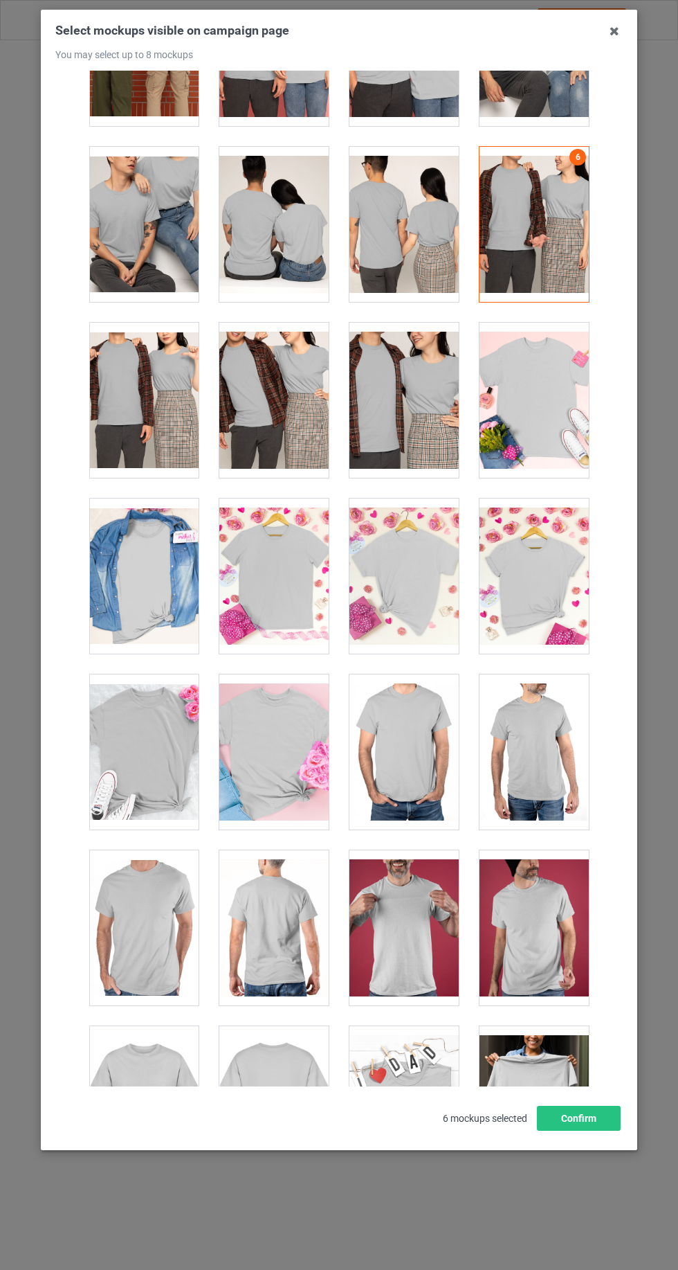
click at [284, 590] on div at bounding box center [273, 575] width 109 height 155
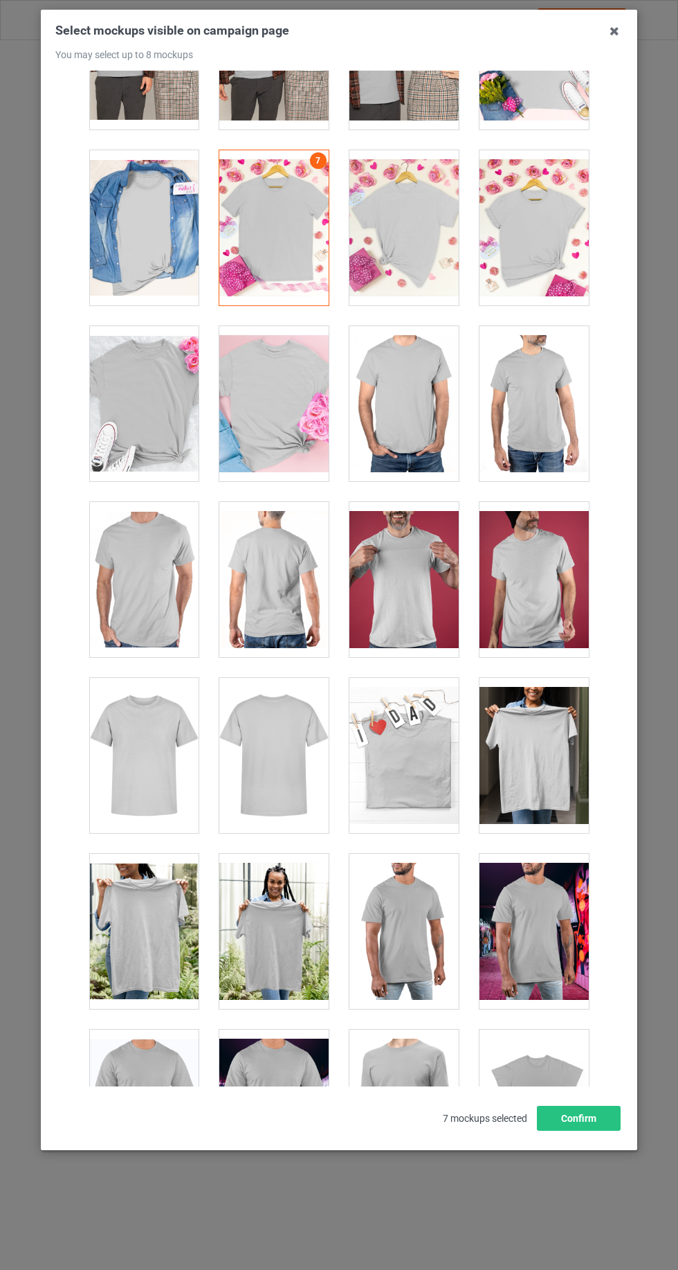
scroll to position [5557, 0]
click at [390, 581] on div at bounding box center [404, 579] width 109 height 155
click at [579, 1130] on button "Confirm" at bounding box center [579, 1117] width 84 height 25
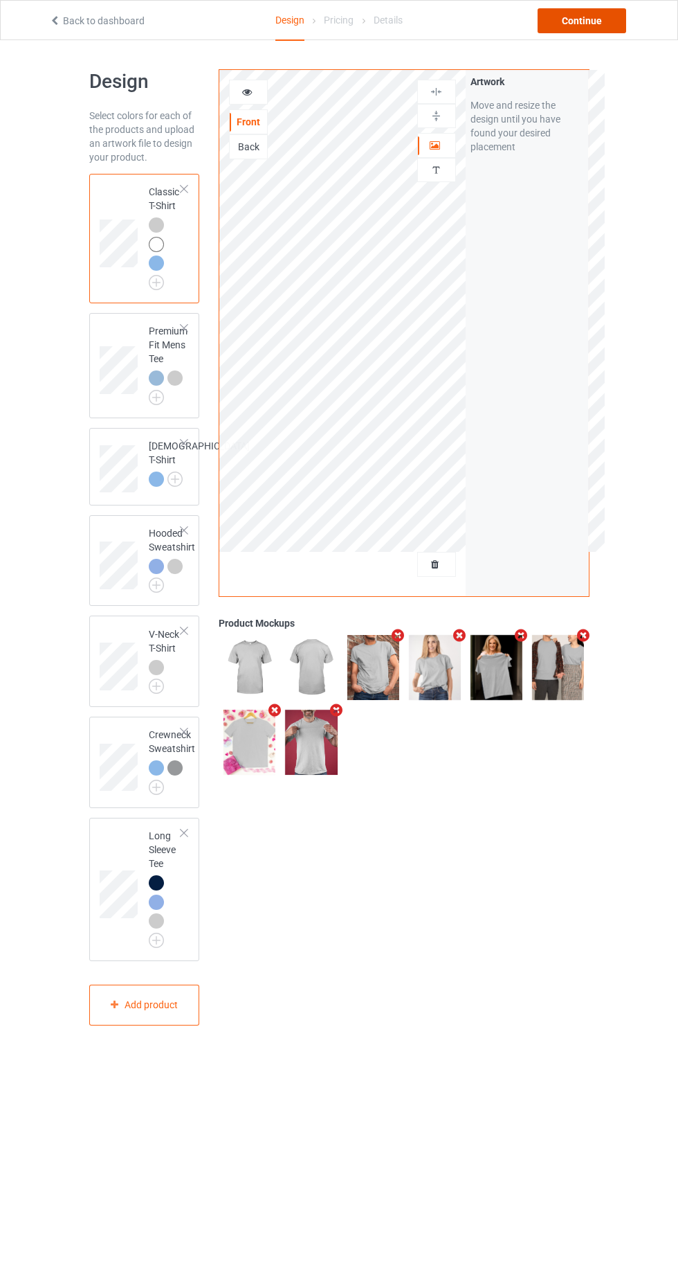
click at [599, 29] on div "Continue" at bounding box center [582, 20] width 89 height 25
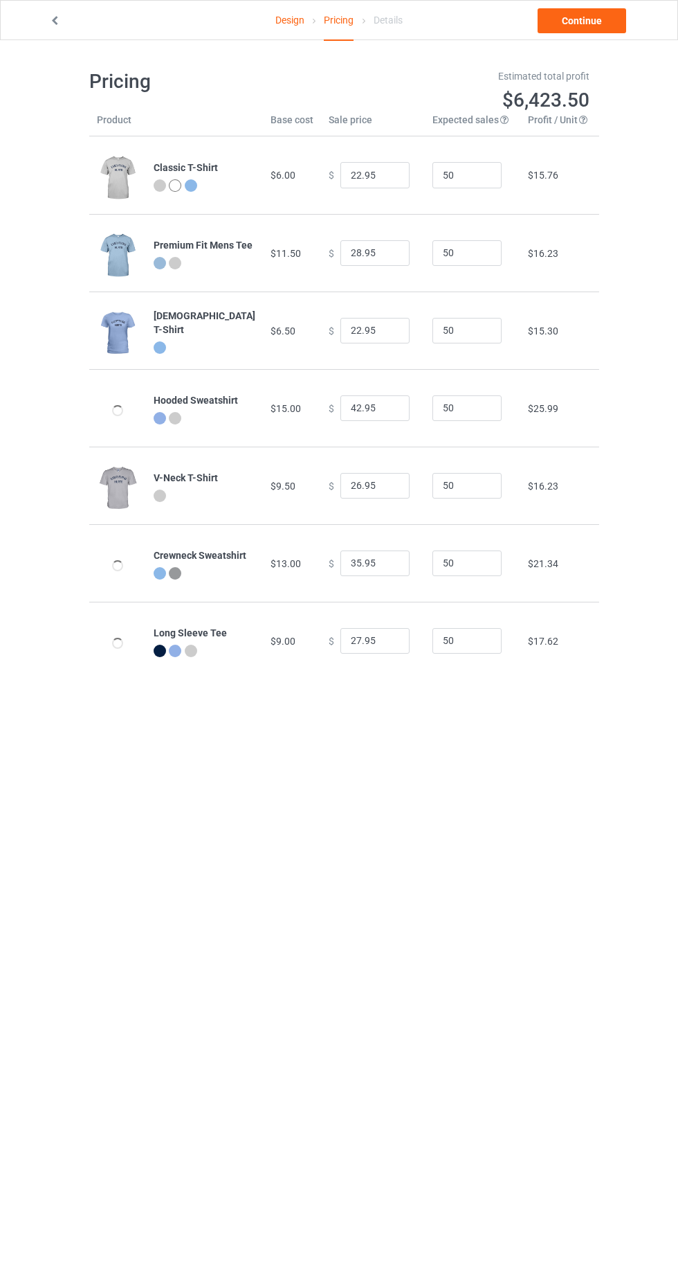
click at [286, 19] on link "Design" at bounding box center [290, 20] width 29 height 39
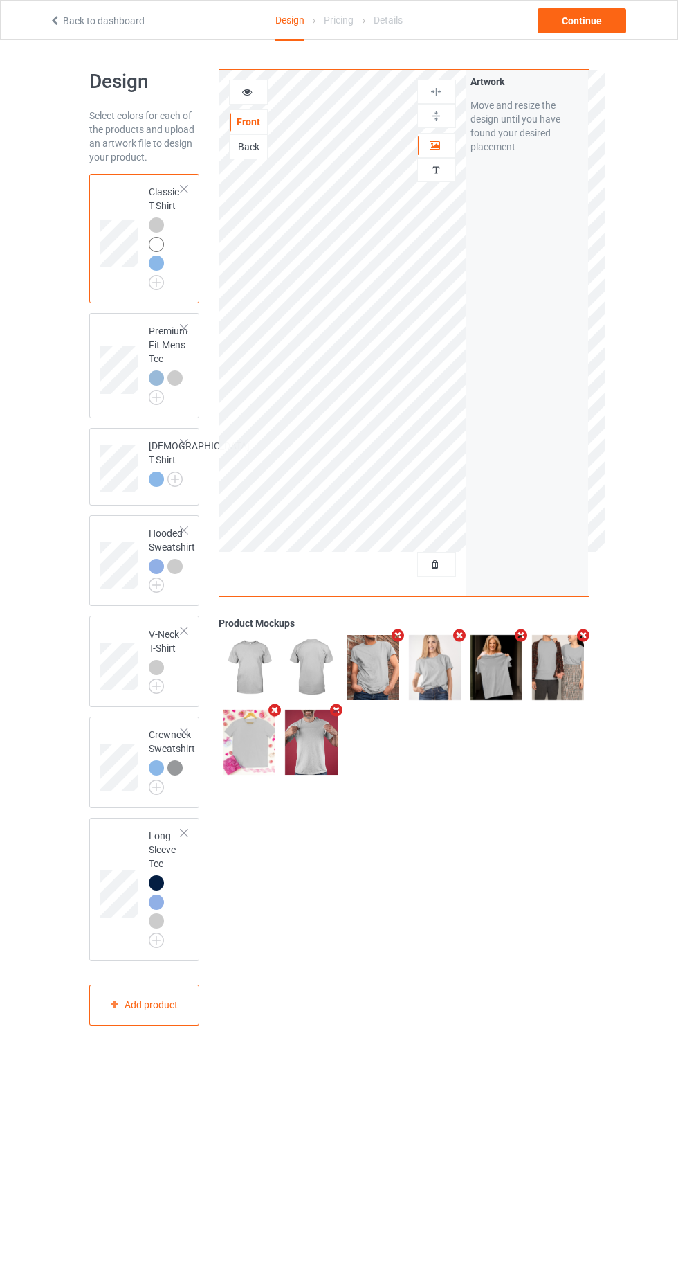
click at [0, 0] on img at bounding box center [0, 0] width 0 height 0
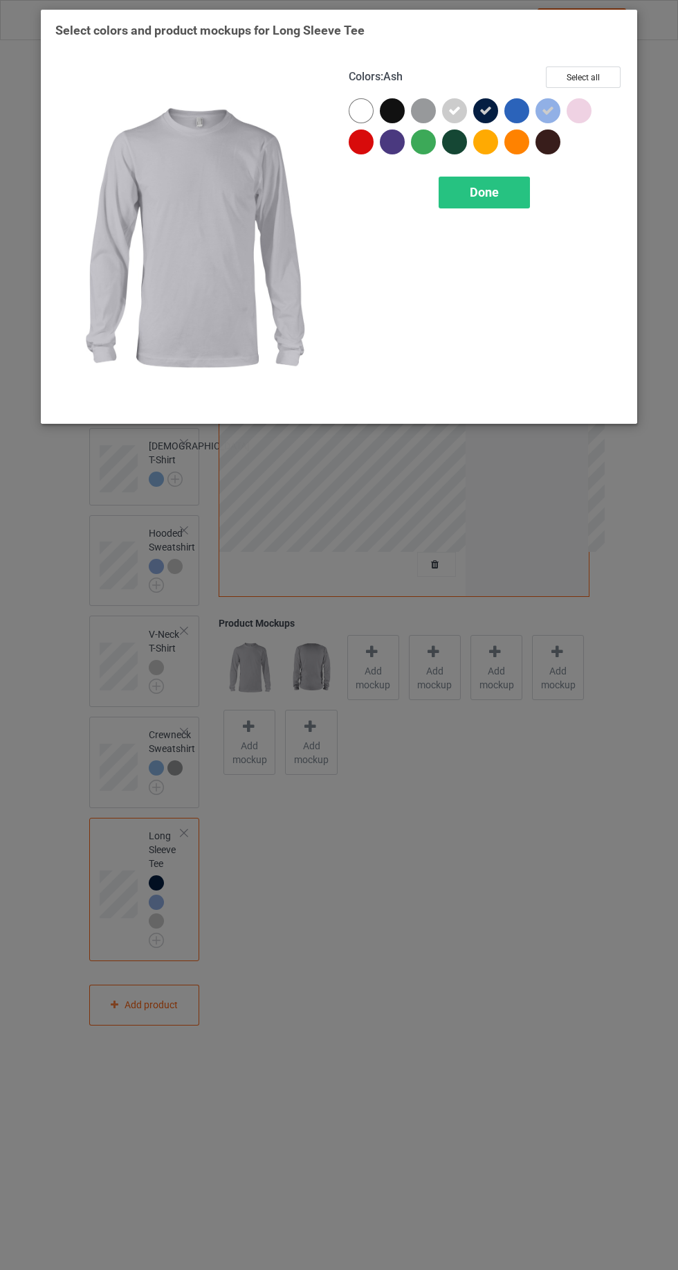
click at [486, 111] on icon at bounding box center [486, 111] width 12 height 12
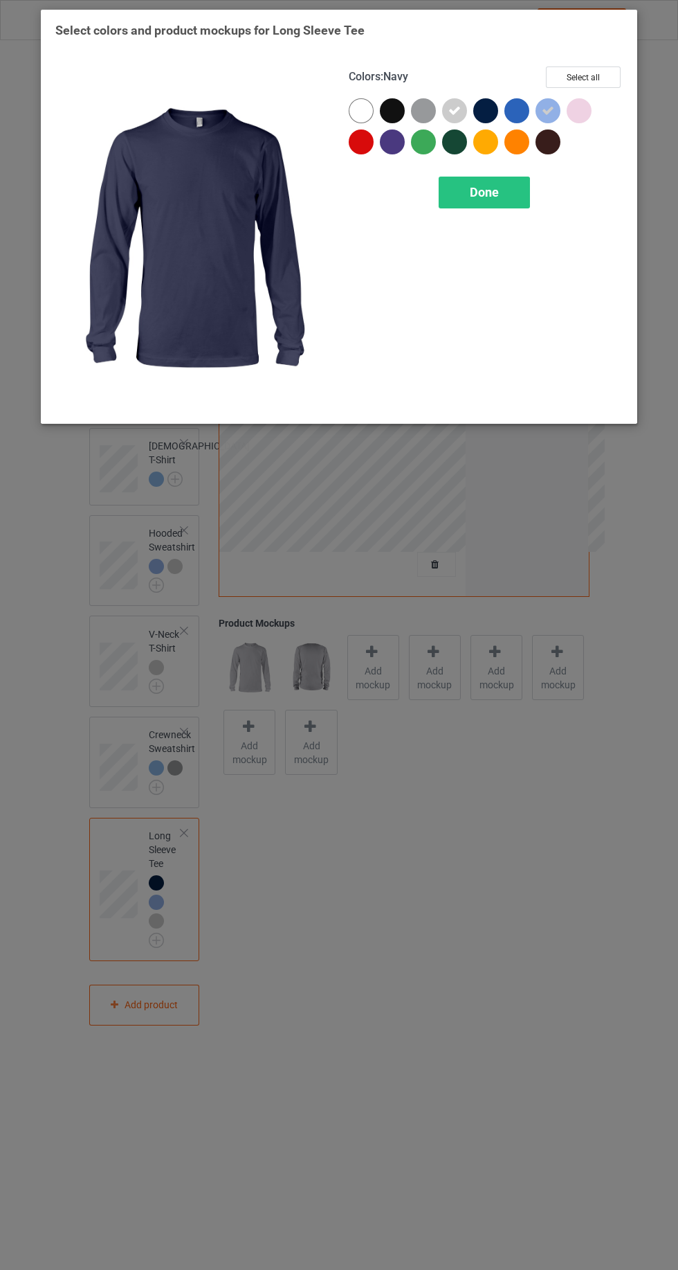
click at [437, 112] on div at bounding box center [426, 113] width 31 height 31
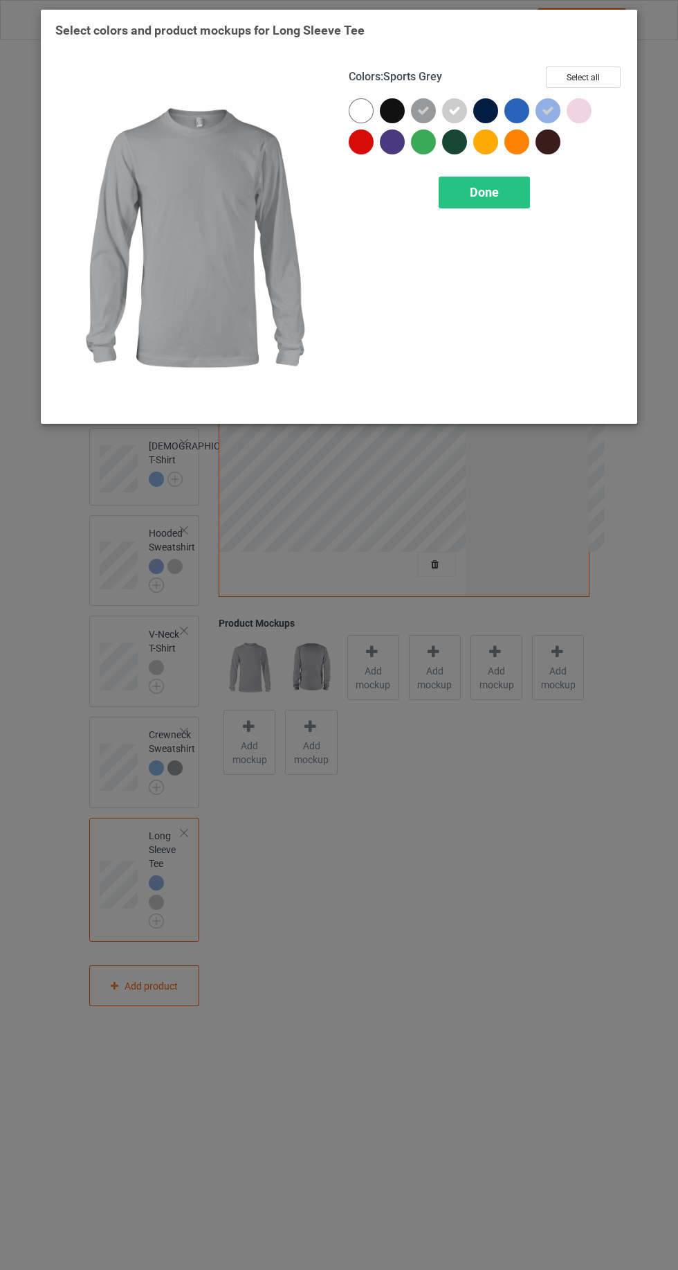
click at [355, 107] on div at bounding box center [361, 110] width 25 height 25
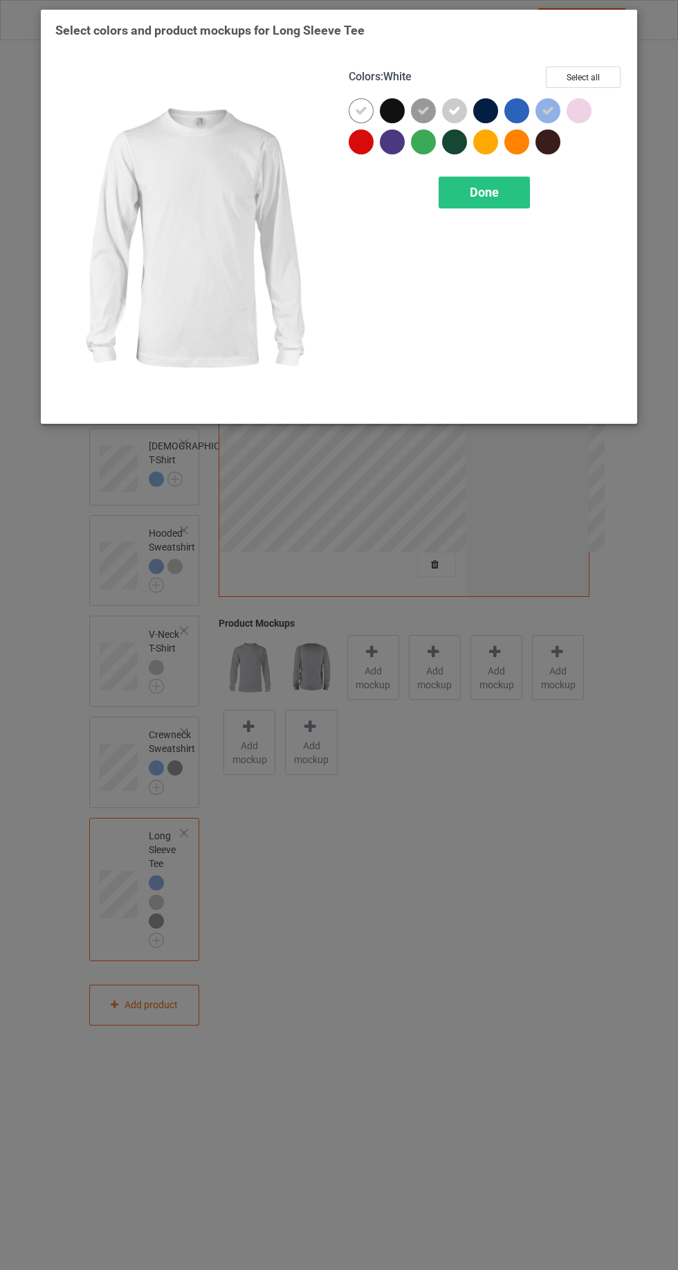
click at [487, 195] on span "Done" at bounding box center [484, 192] width 29 height 15
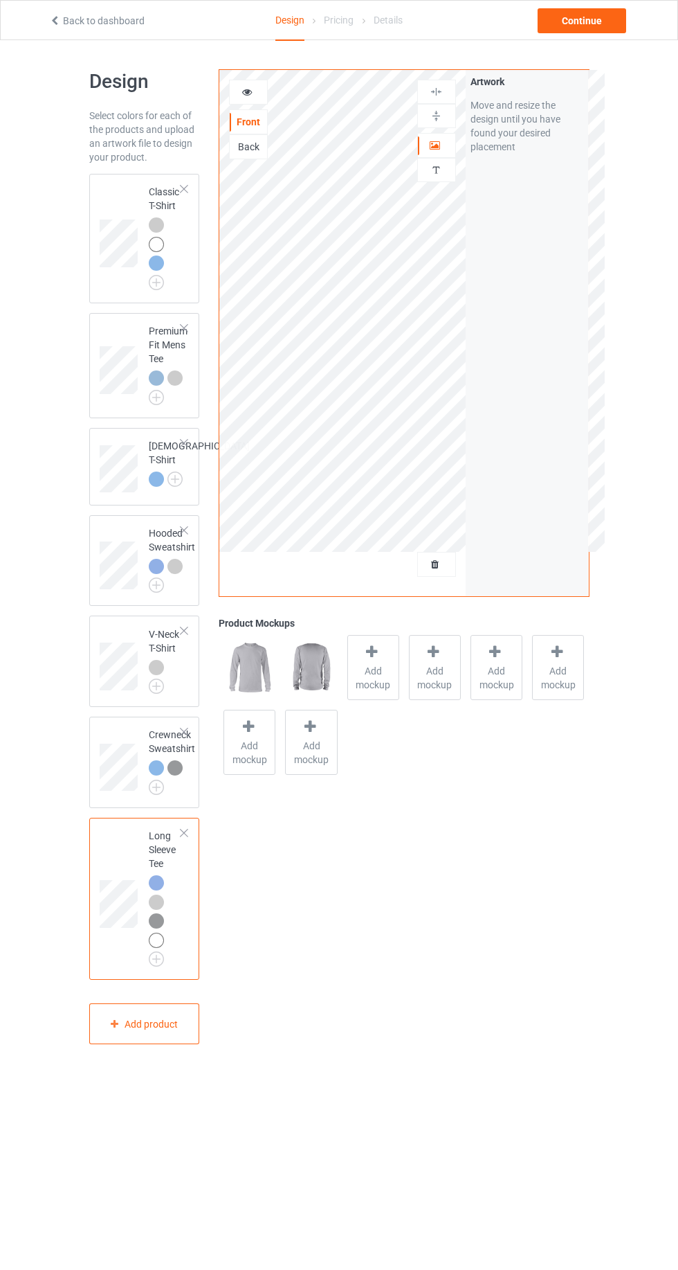
click at [0, 0] on img at bounding box center [0, 0] width 0 height 0
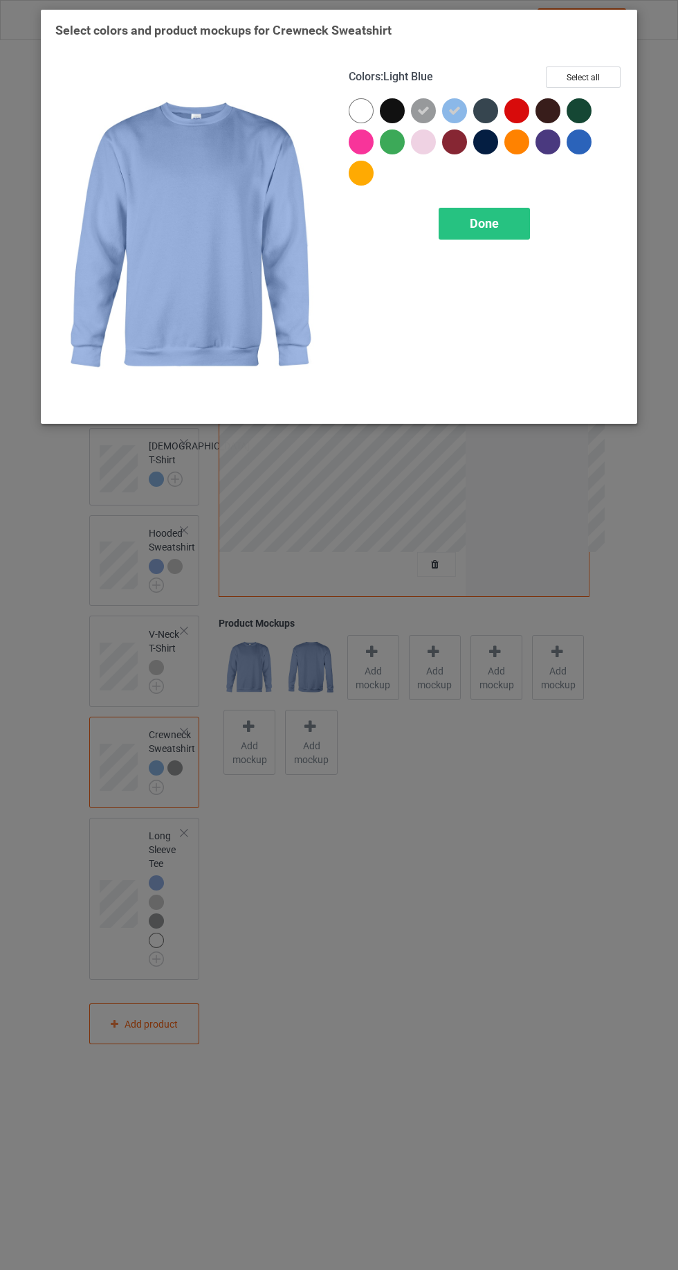
click at [359, 109] on div at bounding box center [361, 110] width 25 height 25
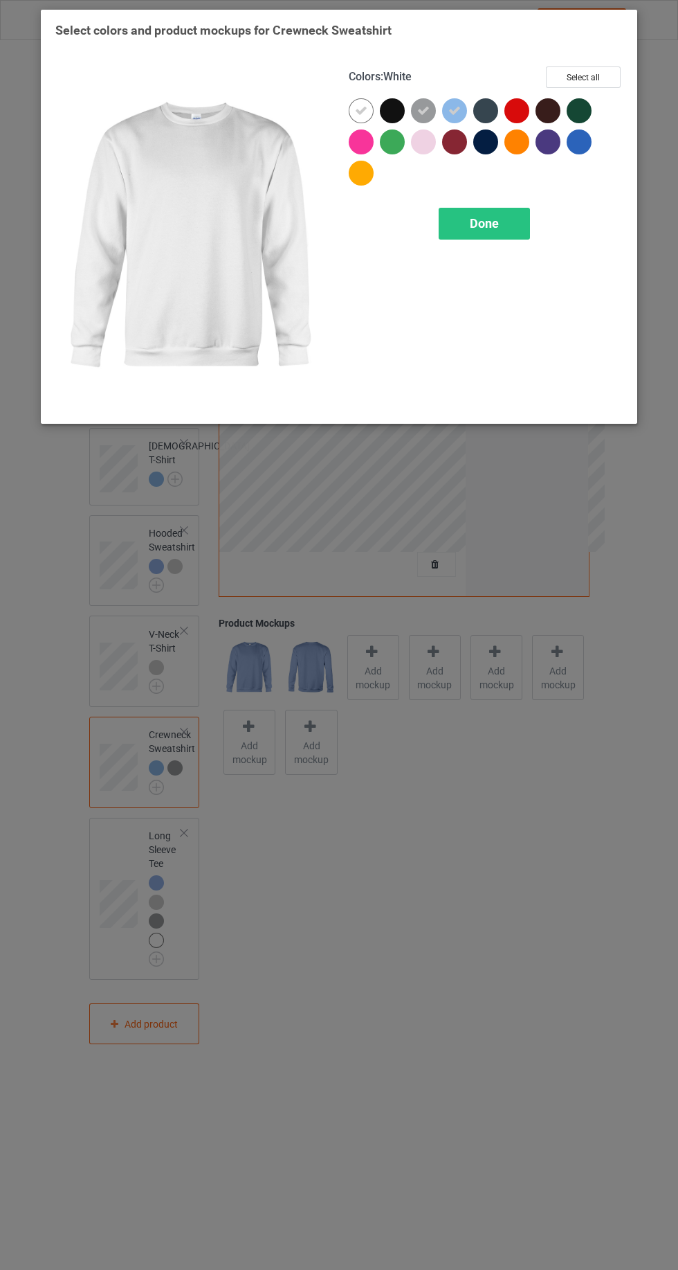
click at [438, 158] on div at bounding box center [426, 144] width 31 height 31
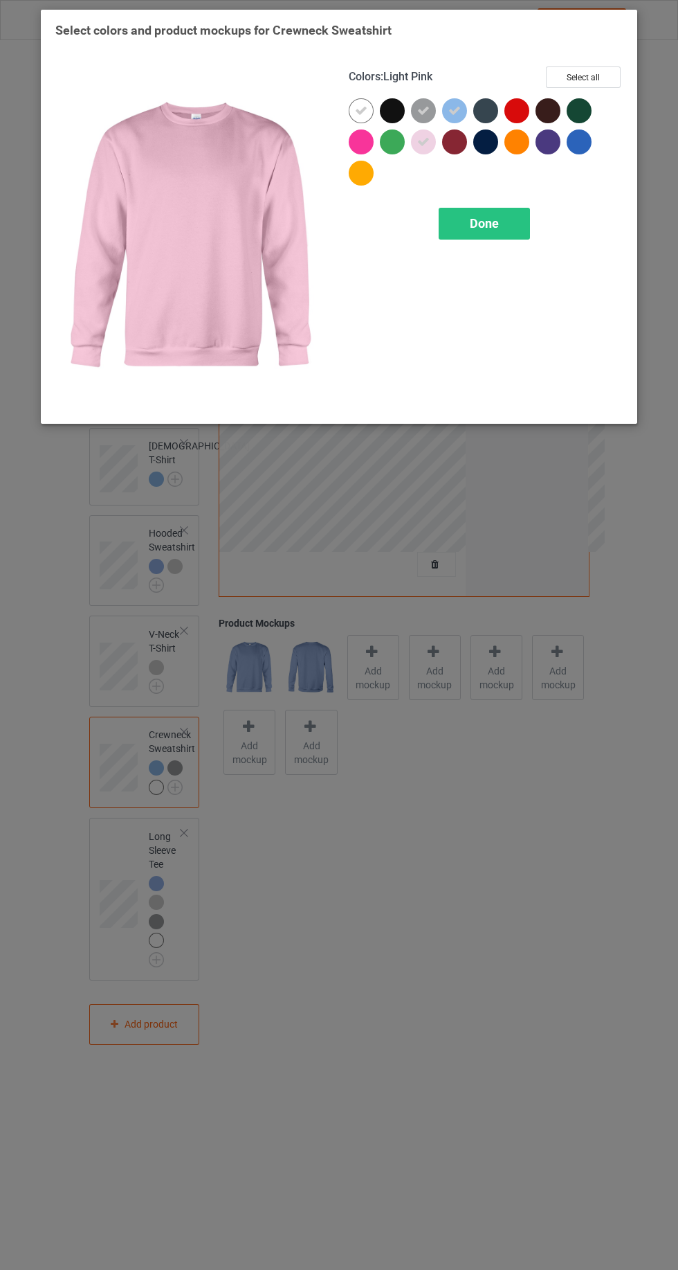
click at [486, 222] on span "Done" at bounding box center [484, 223] width 29 height 15
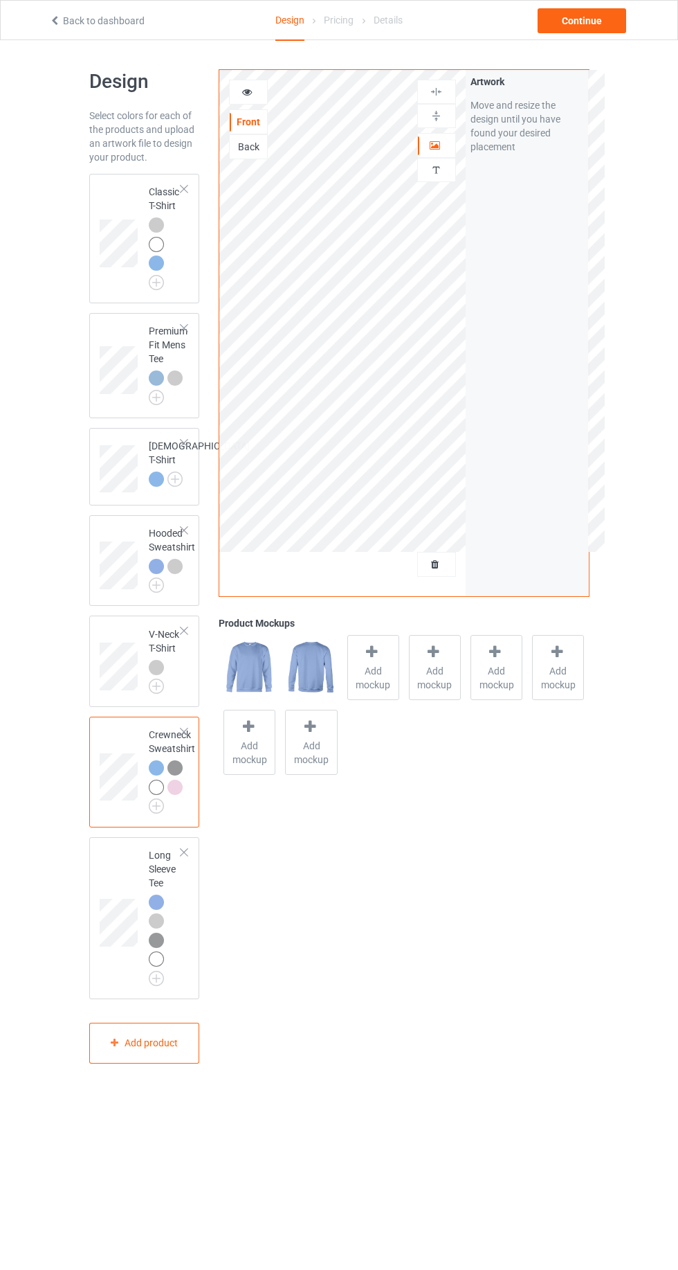
click at [0, 0] on img at bounding box center [0, 0] width 0 height 0
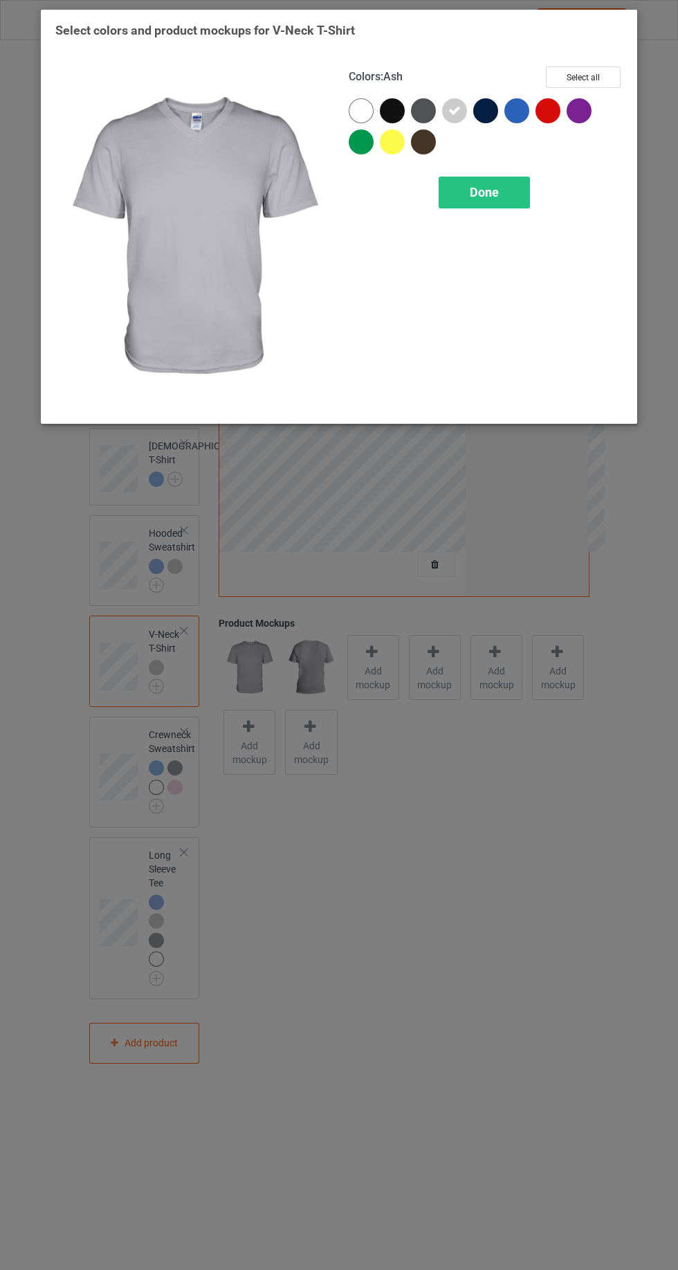
click at [359, 103] on div at bounding box center [361, 110] width 25 height 25
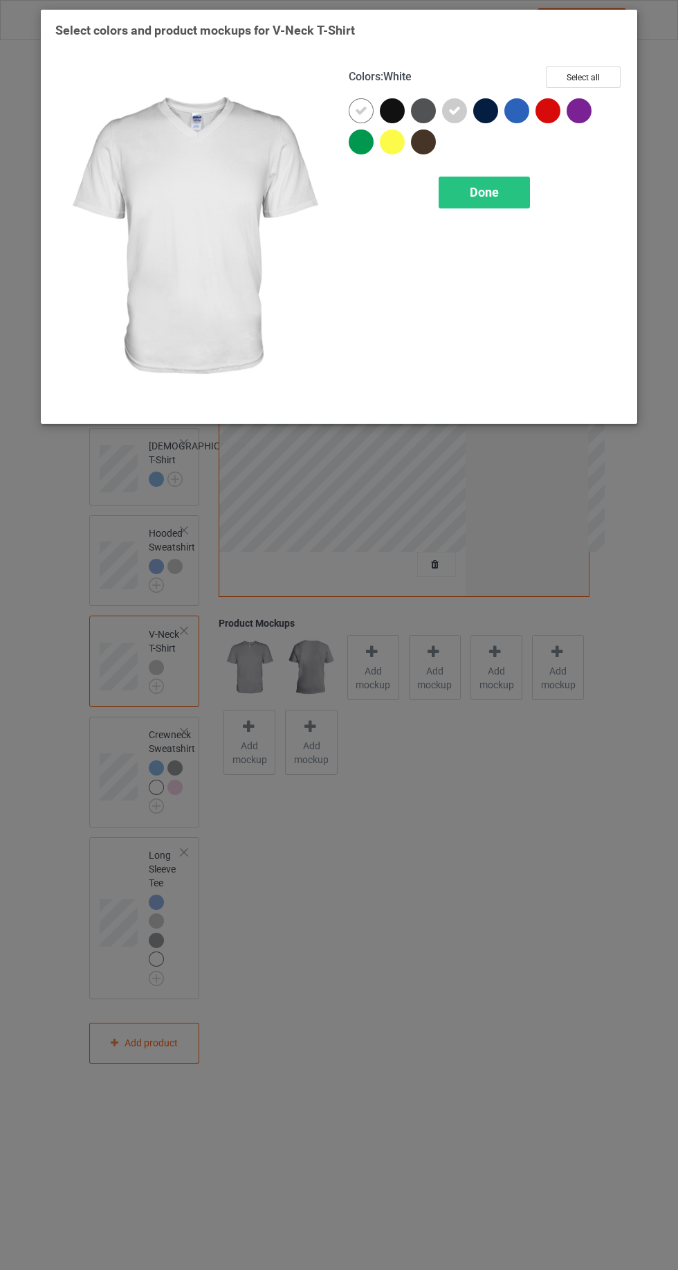
click at [492, 206] on div "Done" at bounding box center [484, 193] width 91 height 32
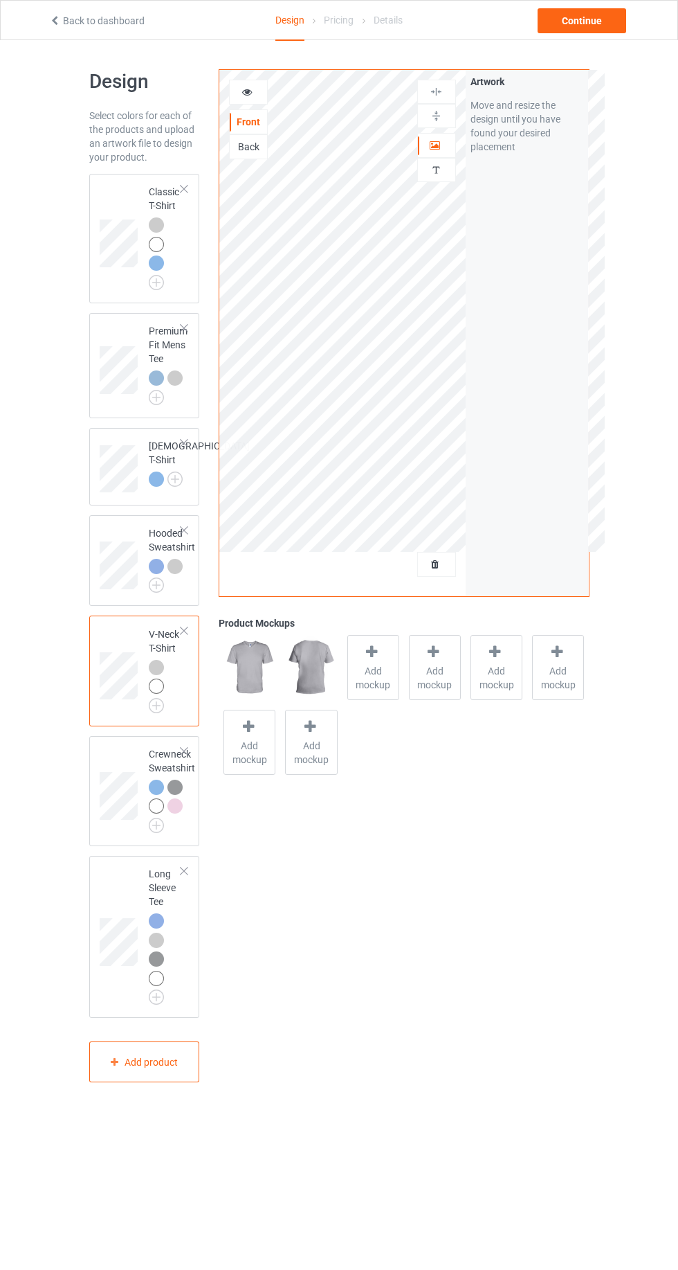
click at [0, 0] on img at bounding box center [0, 0] width 0 height 0
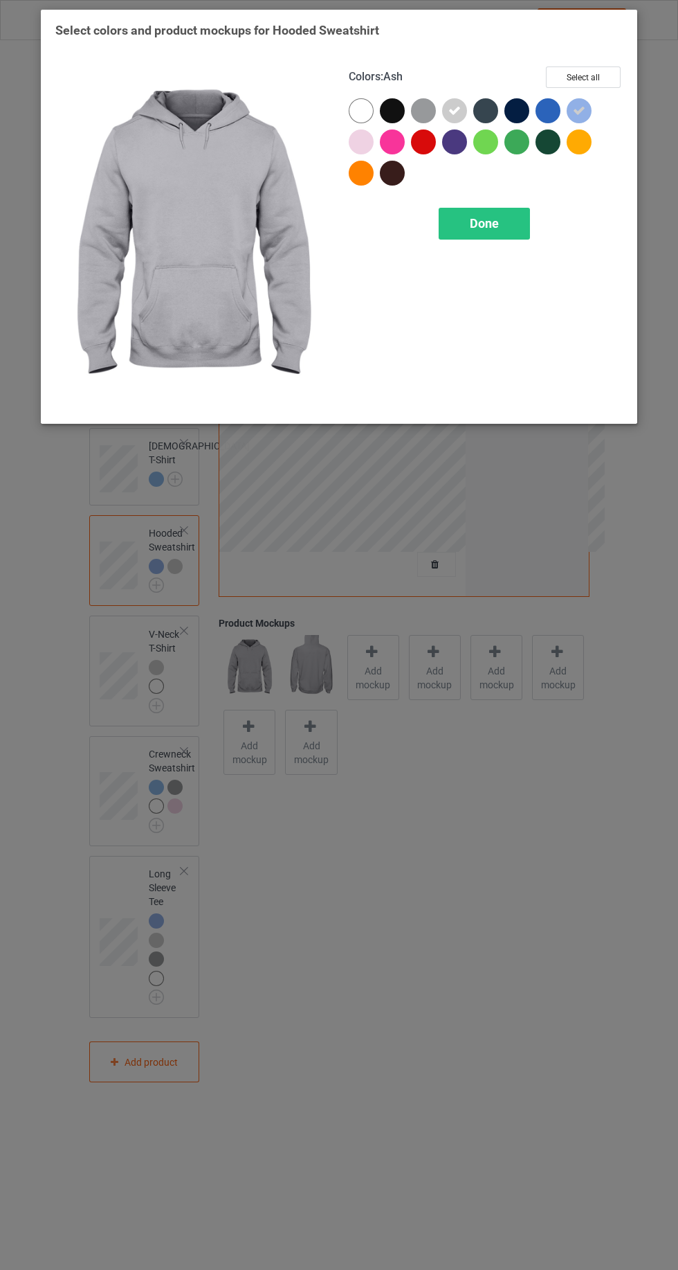
click at [355, 105] on div at bounding box center [361, 110] width 25 height 25
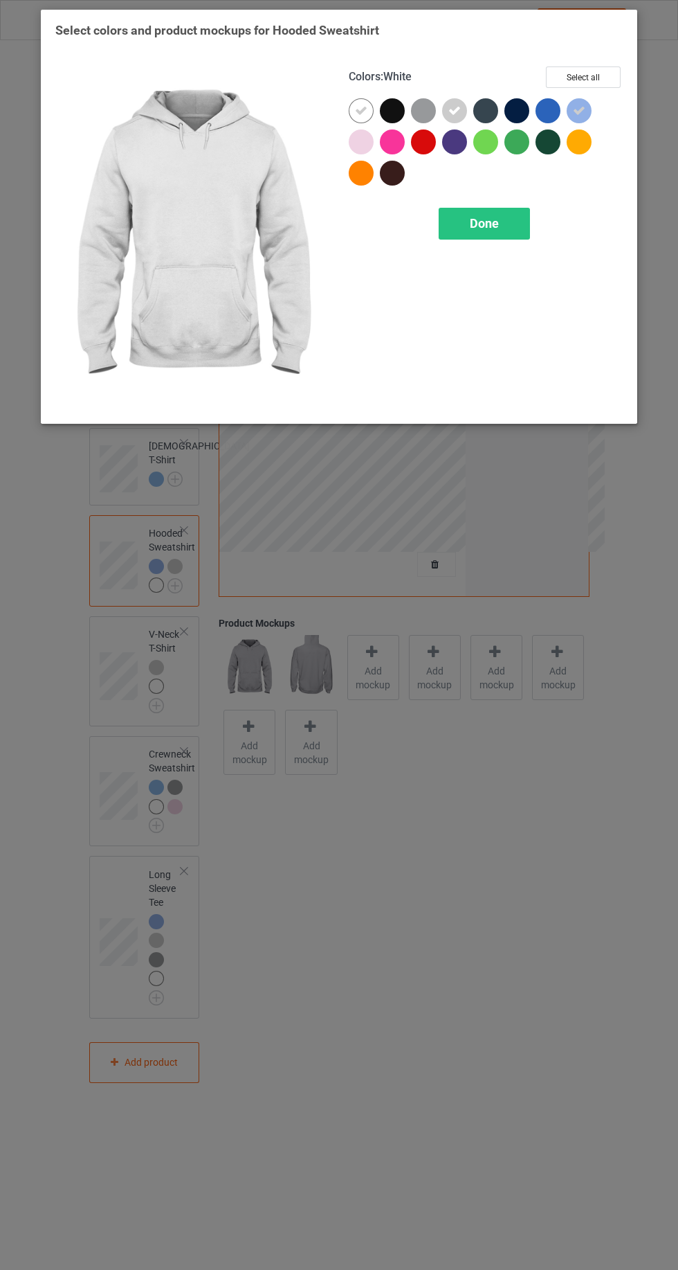
click at [432, 114] on div at bounding box center [423, 110] width 25 height 25
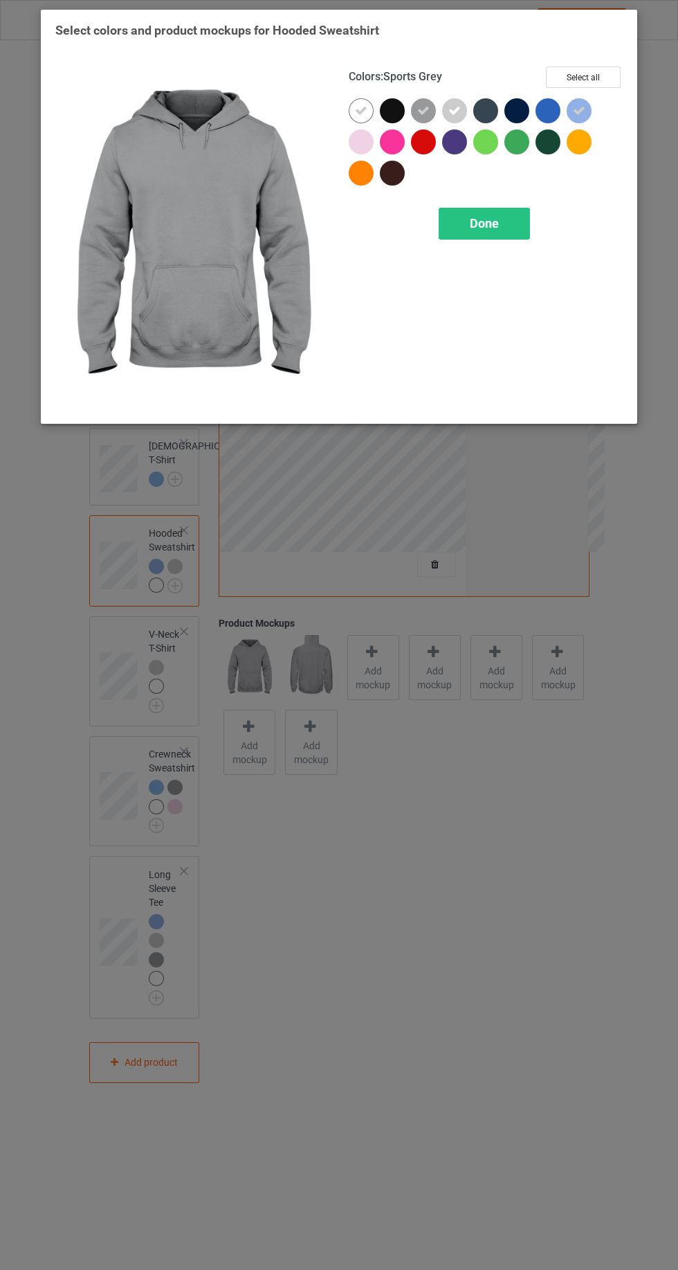
click at [473, 219] on span "Done" at bounding box center [484, 223] width 29 height 15
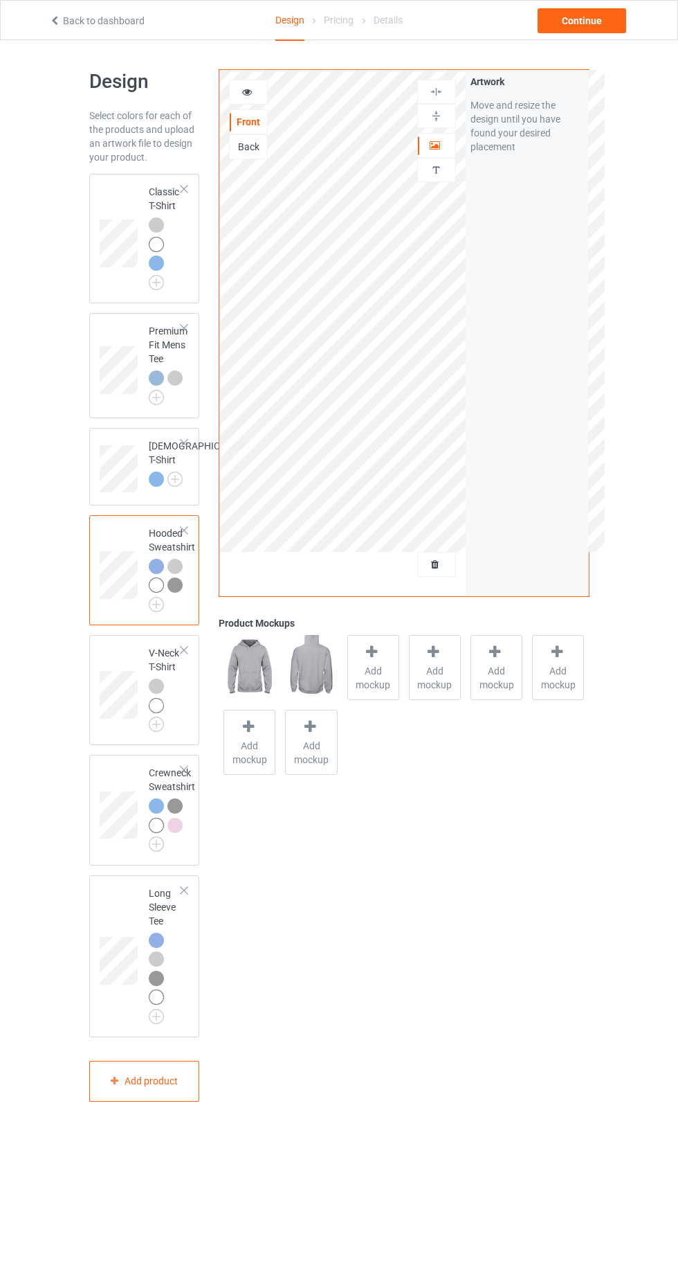
click at [0, 0] on img at bounding box center [0, 0] width 0 height 0
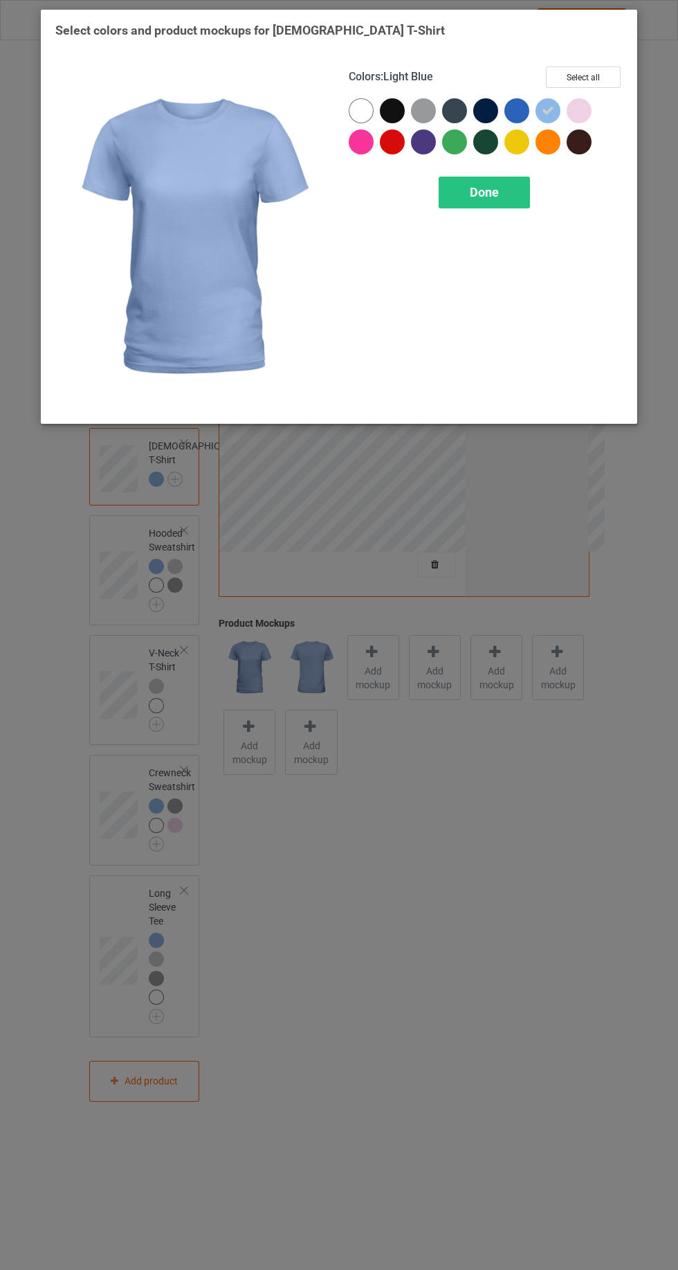
click at [358, 109] on div at bounding box center [361, 110] width 25 height 25
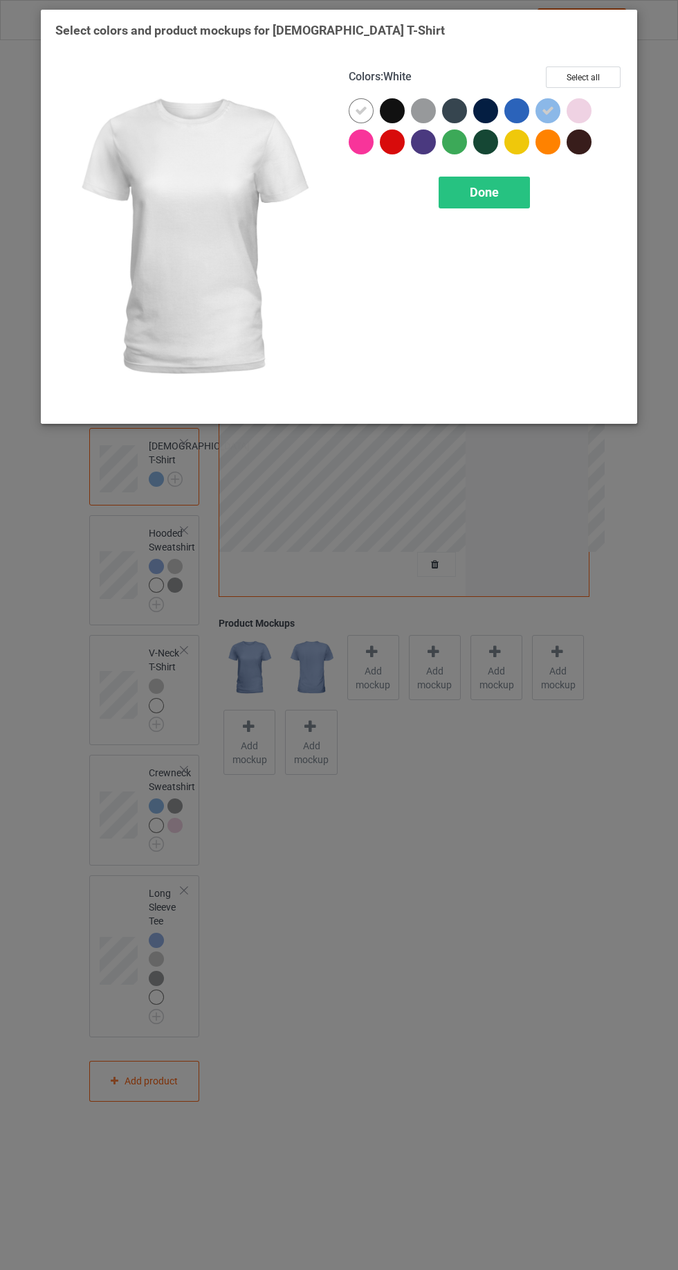
click at [431, 114] on div at bounding box center [423, 110] width 25 height 25
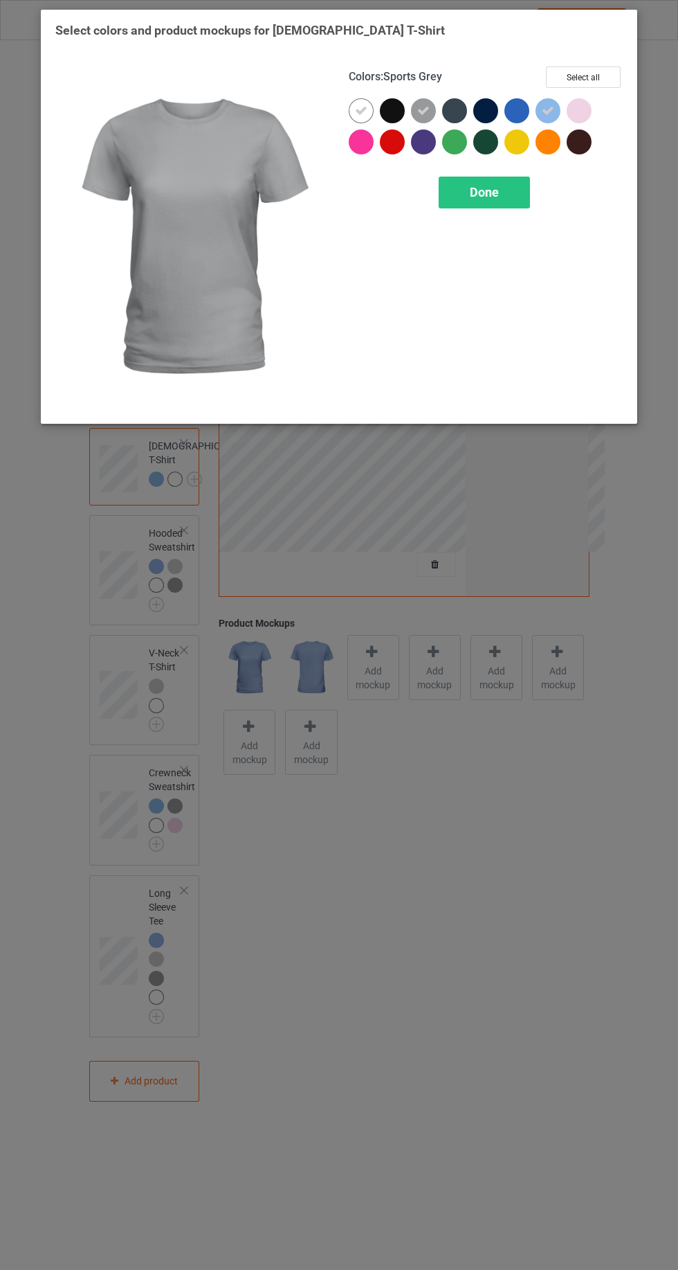
click at [485, 207] on div "Done" at bounding box center [484, 193] width 91 height 32
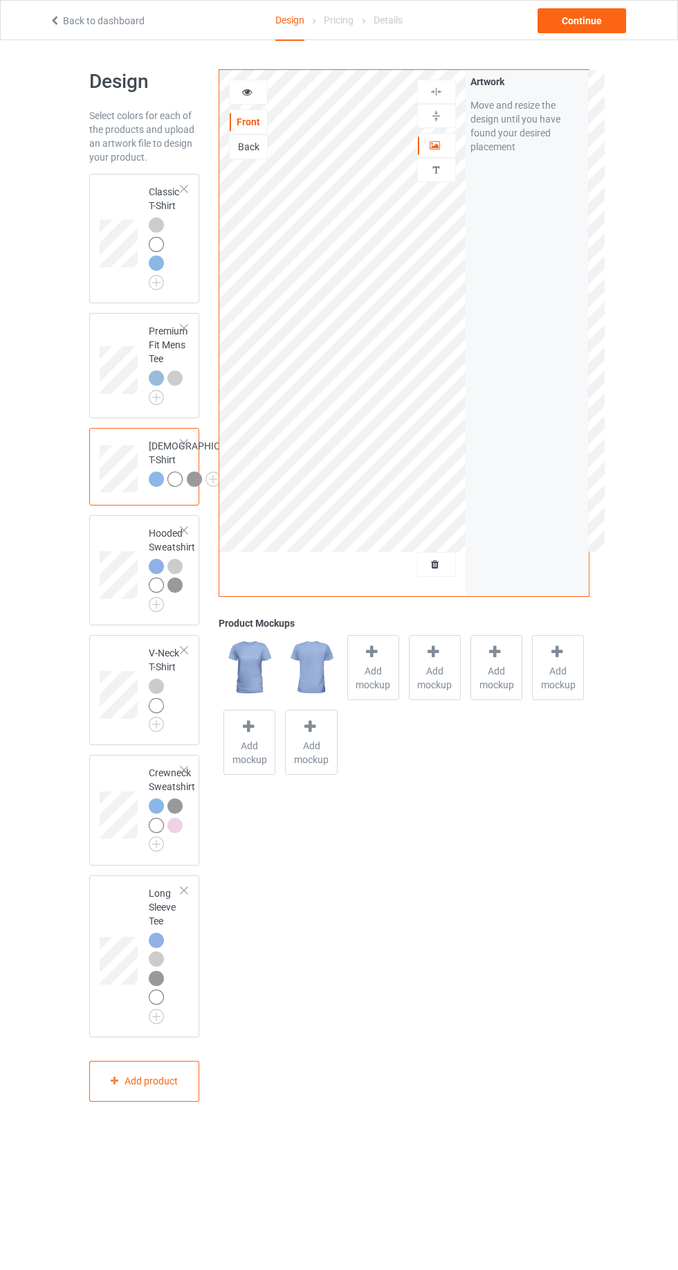
click at [0, 0] on img at bounding box center [0, 0] width 0 height 0
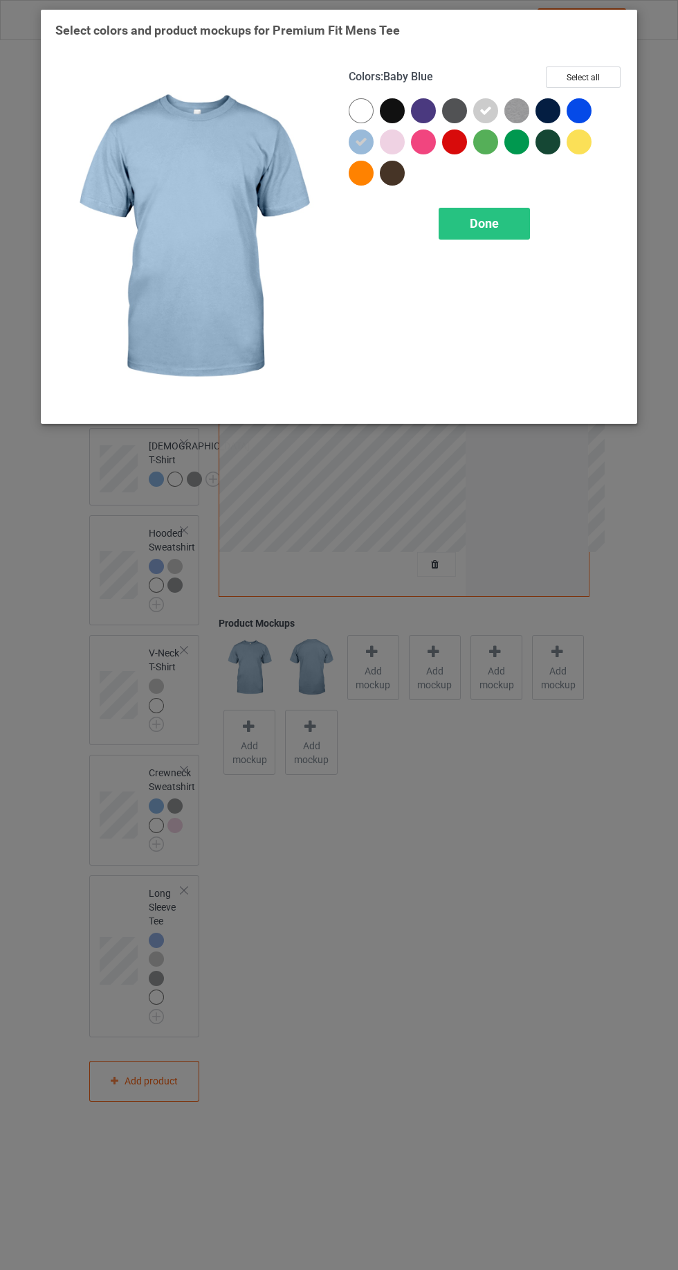
click at [369, 106] on div at bounding box center [361, 110] width 25 height 25
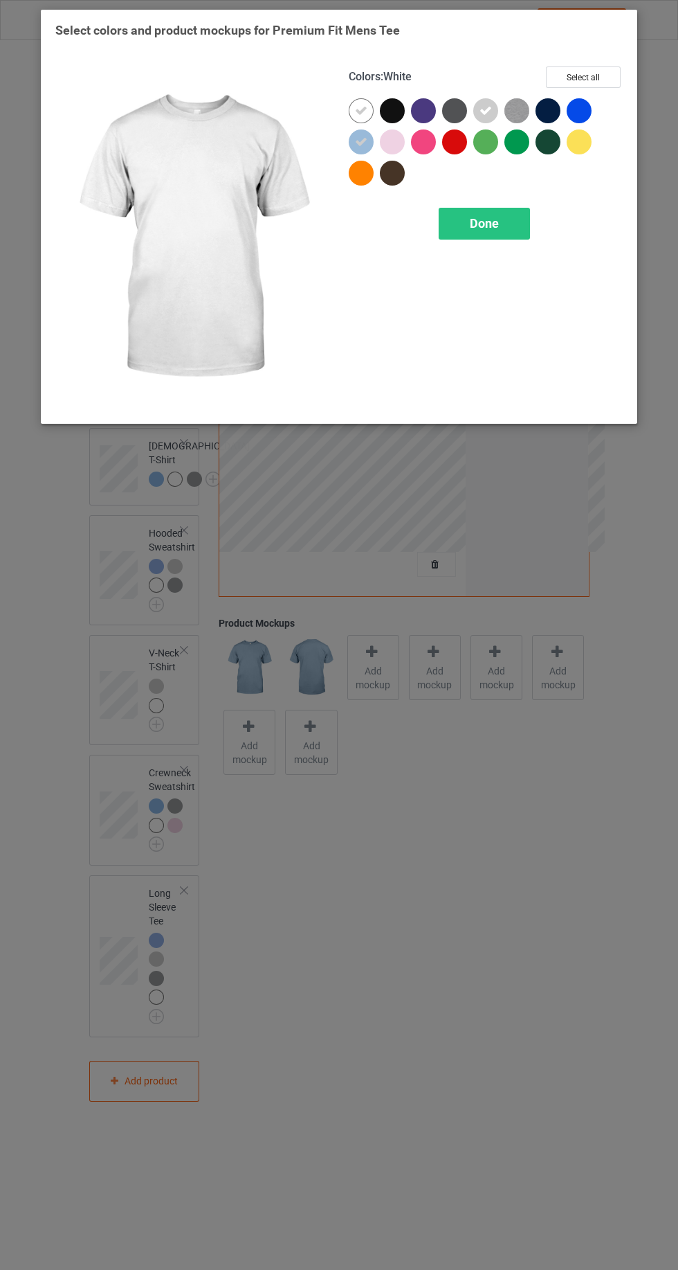
click at [484, 224] on span "Done" at bounding box center [484, 223] width 29 height 15
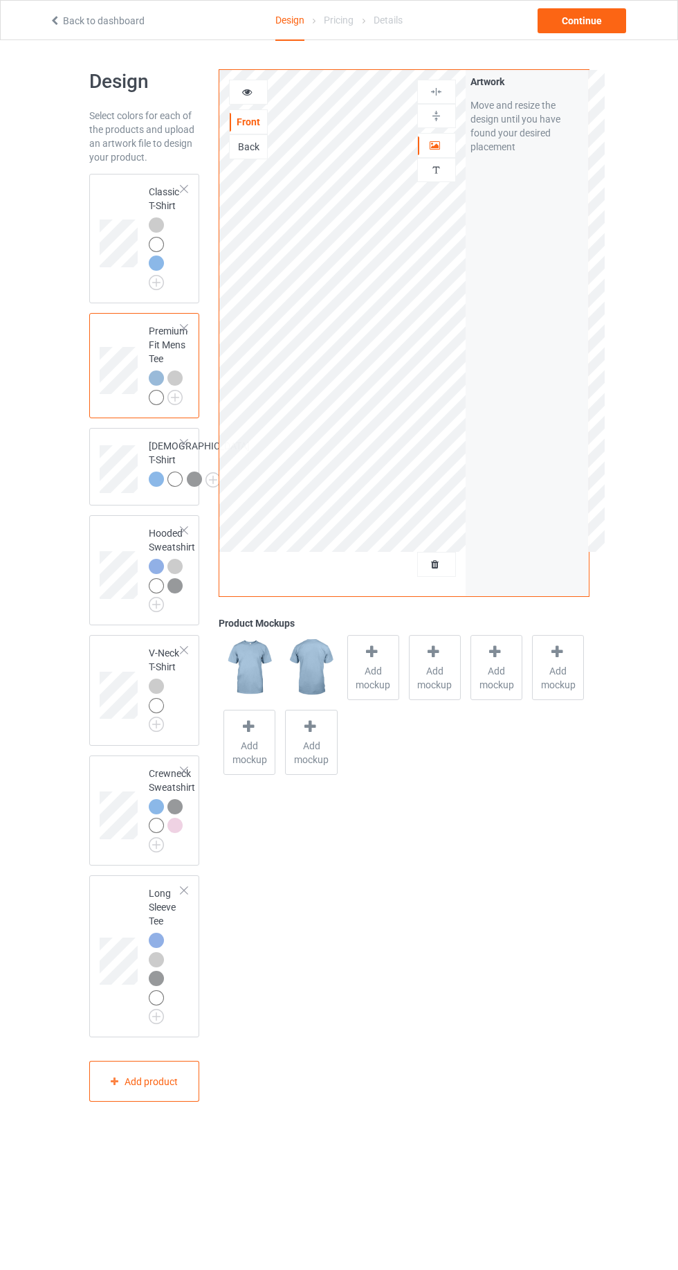
click at [156, 223] on div at bounding box center [156, 224] width 15 height 15
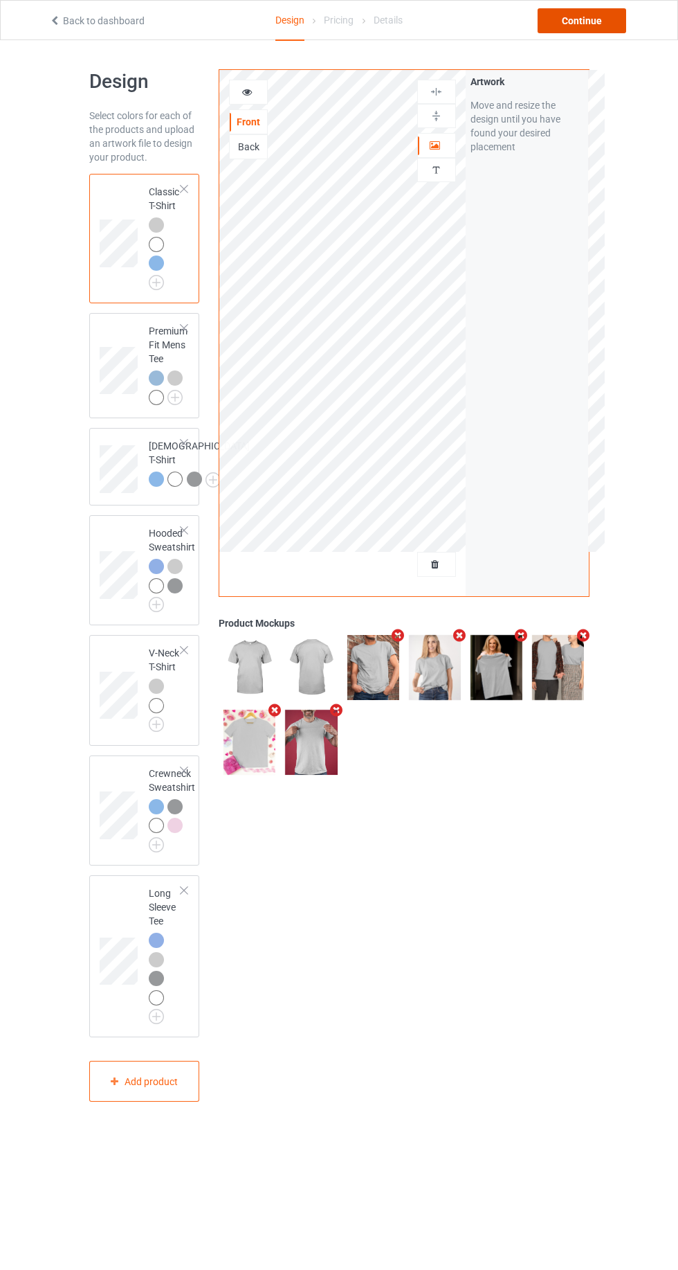
click at [579, 20] on div "Continue" at bounding box center [582, 20] width 89 height 25
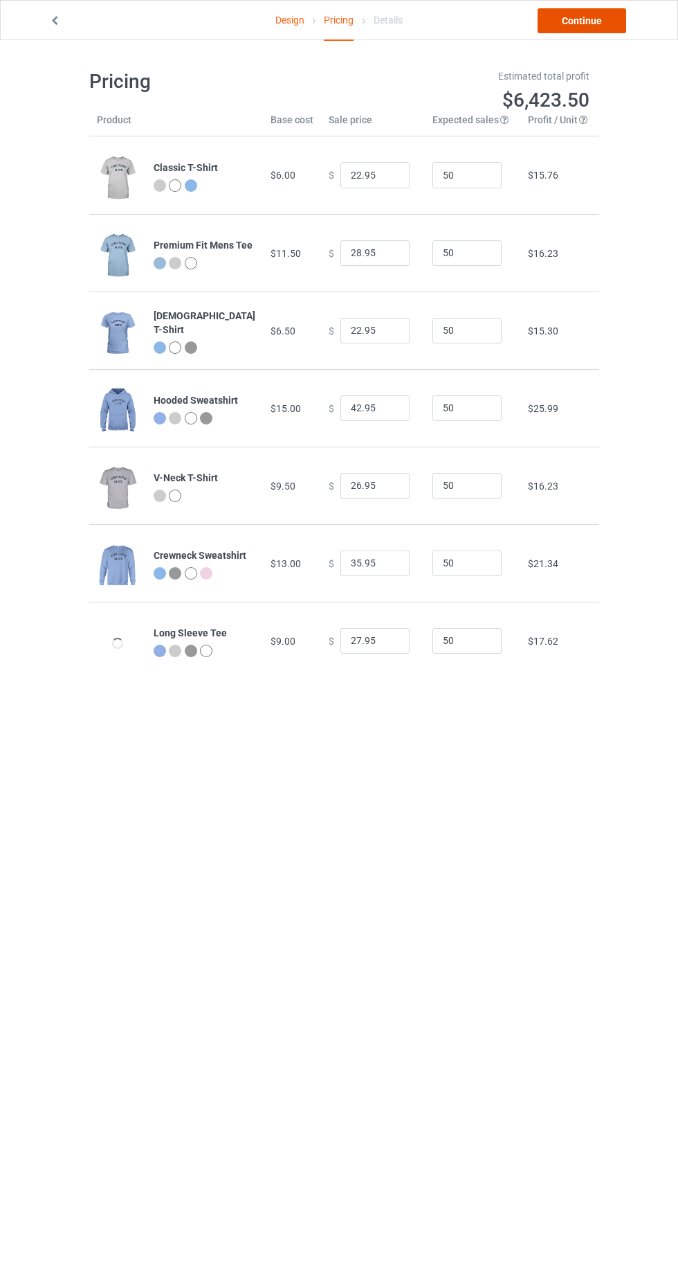
click at [577, 27] on link "Continue" at bounding box center [582, 20] width 89 height 25
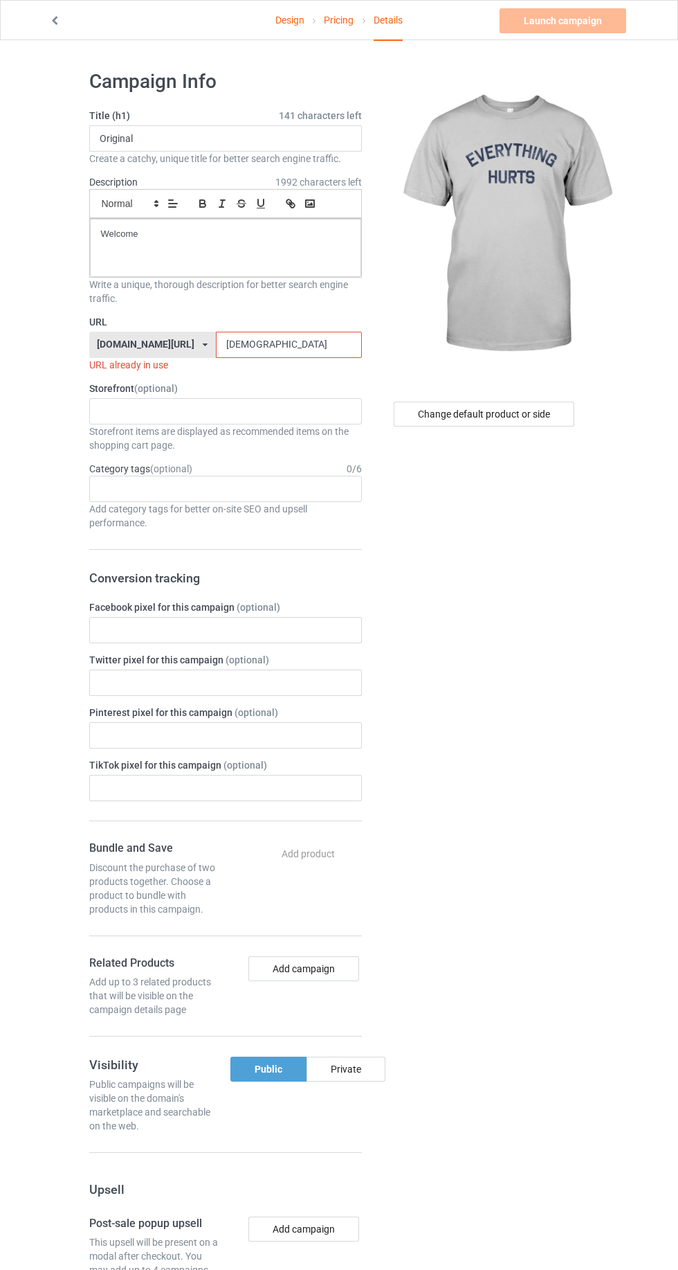
click at [267, 341] on input "gay" at bounding box center [289, 345] width 146 height 26
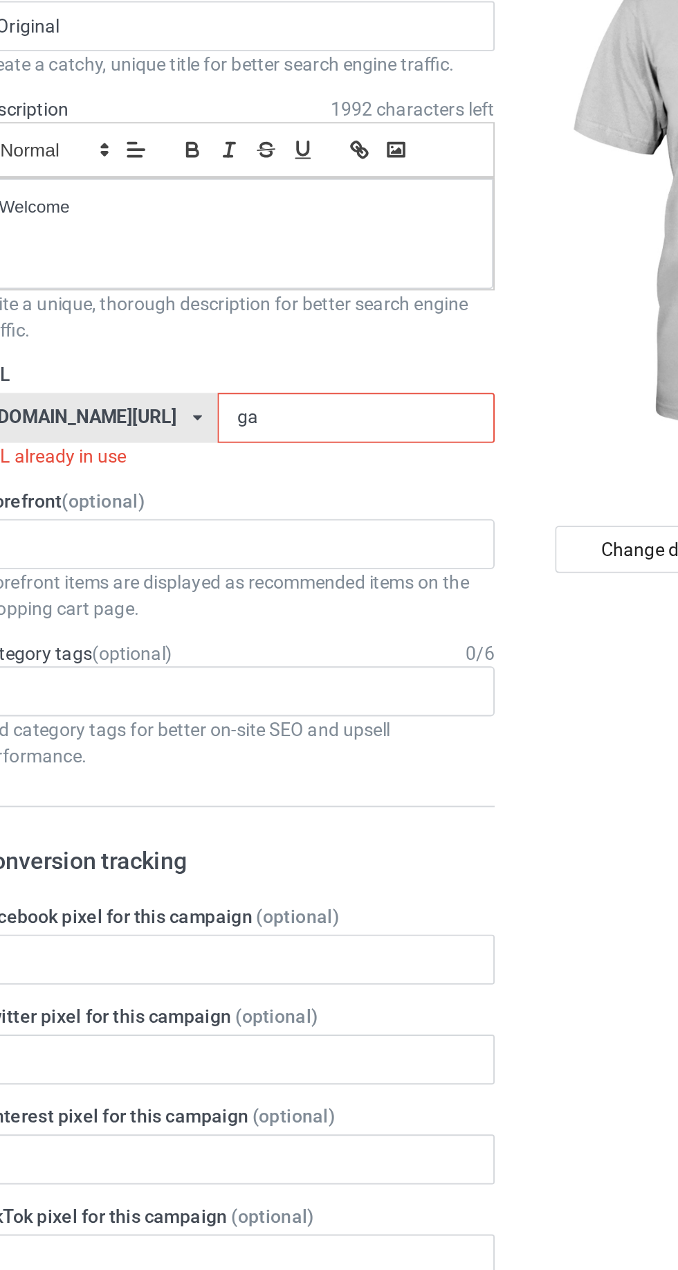
type input "g"
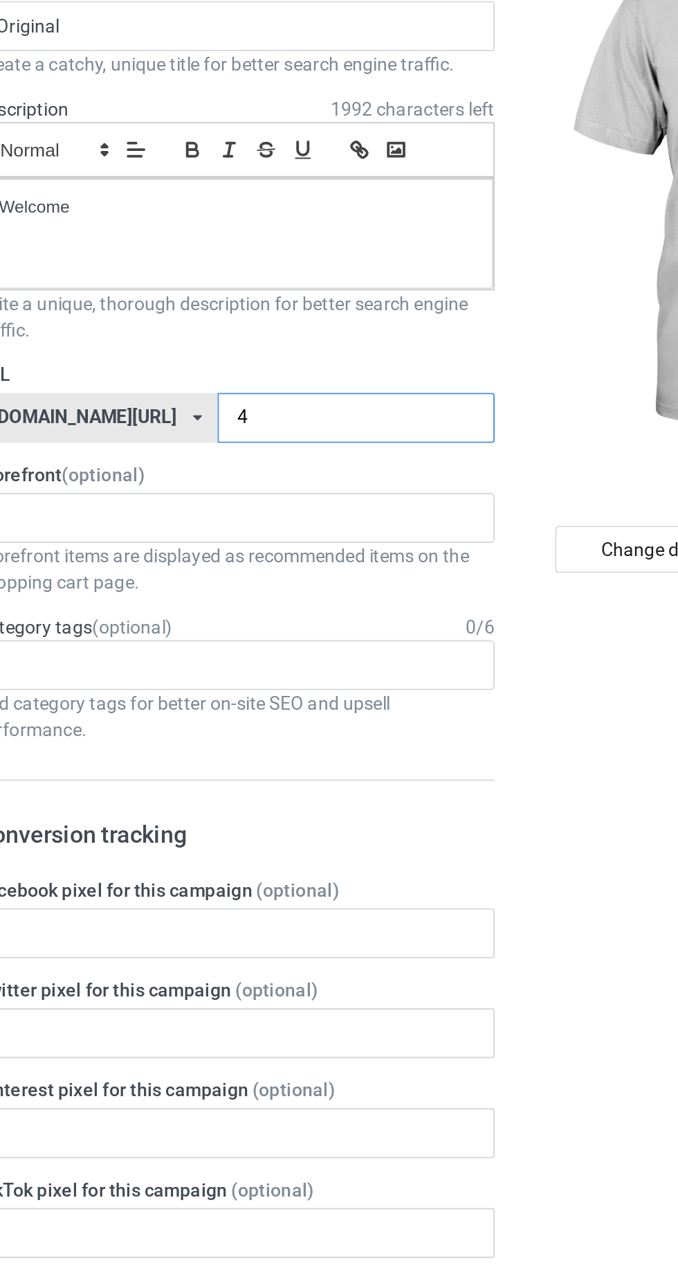
type input "49"
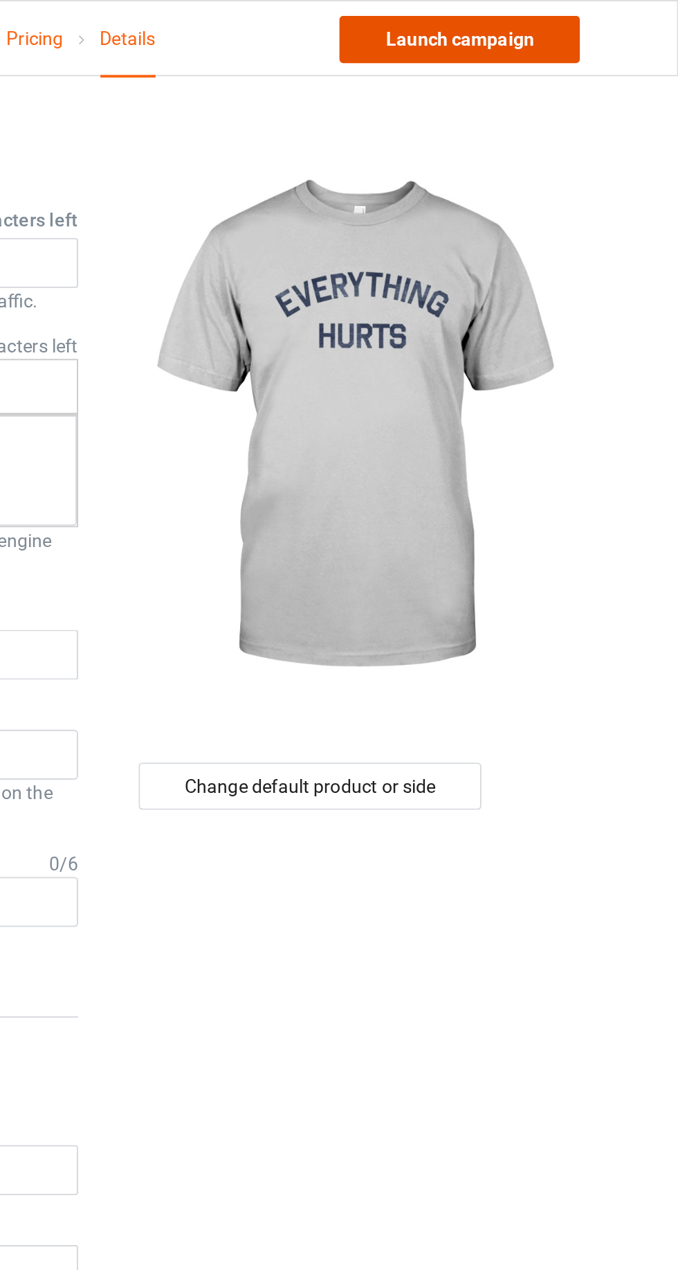
click at [556, 15] on link "Launch campaign" at bounding box center [563, 20] width 127 height 25
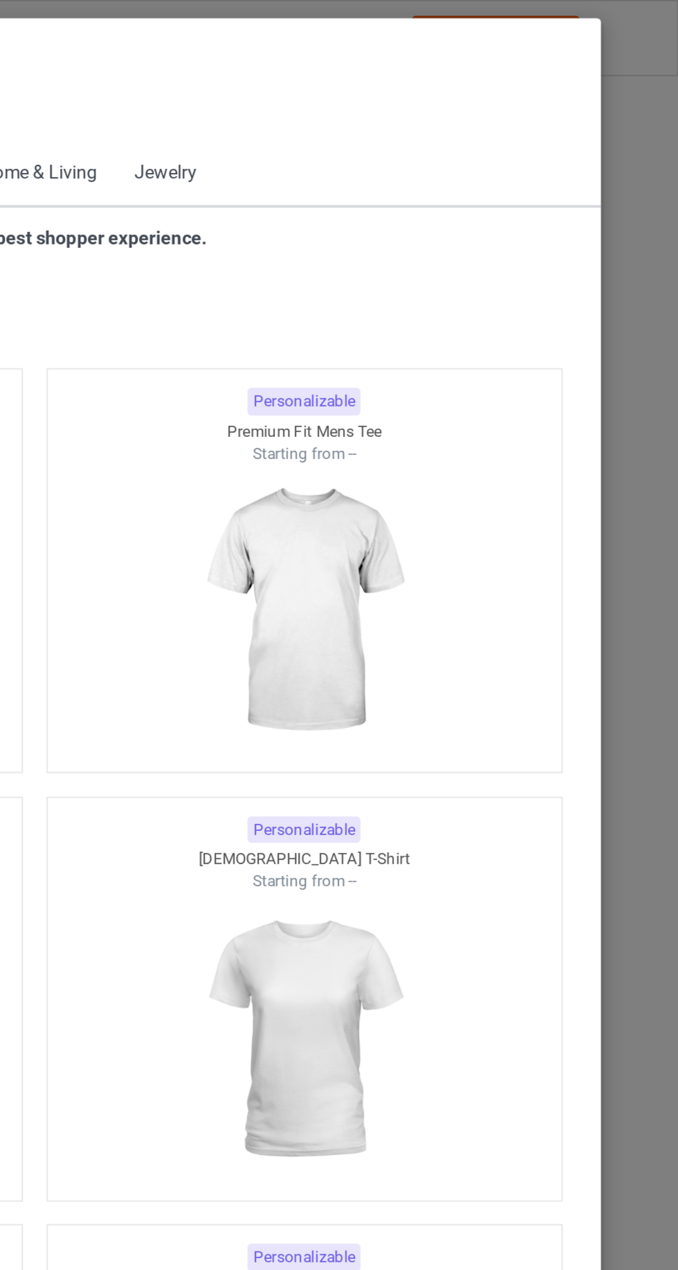
scroll to position [741, 0]
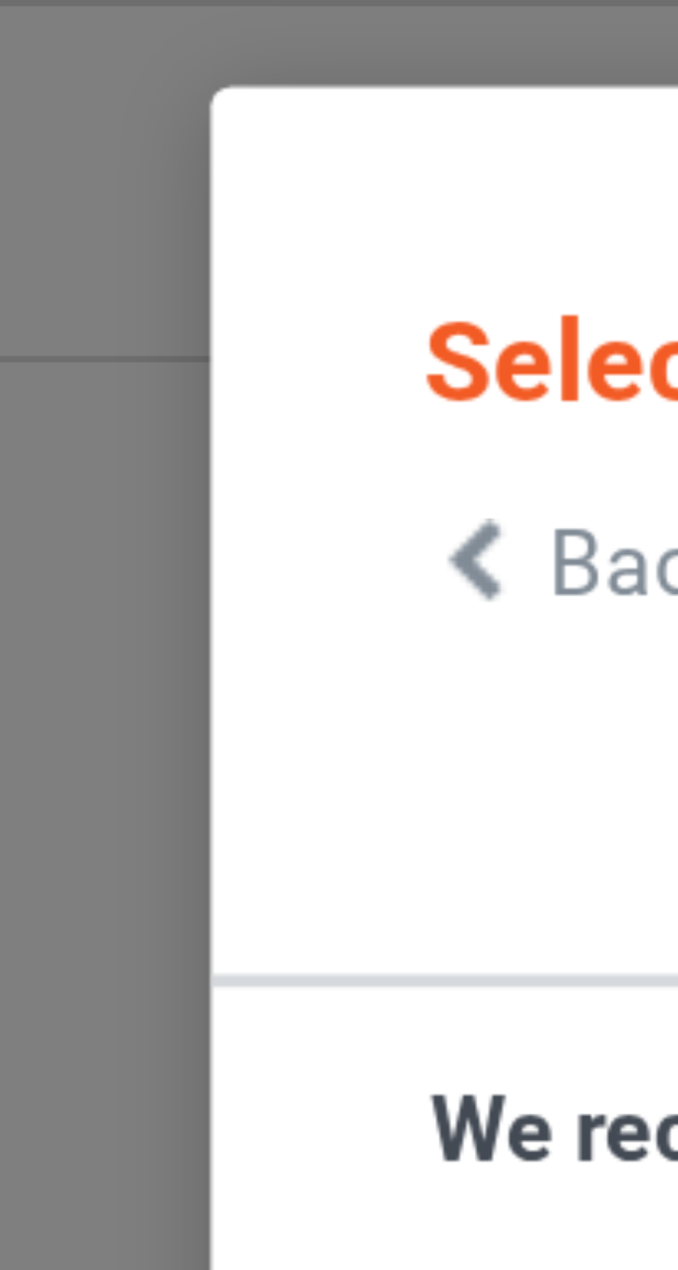
click at [71, 62] on icon at bounding box center [70, 62] width 12 height 10
